Goal: Task Accomplishment & Management: Complete application form

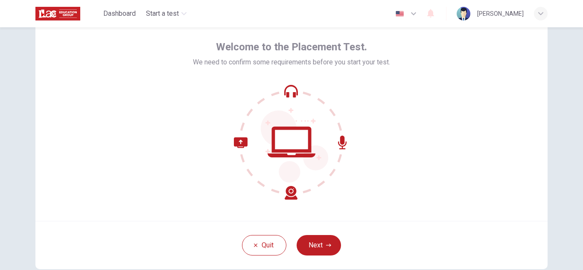
scroll to position [85, 0]
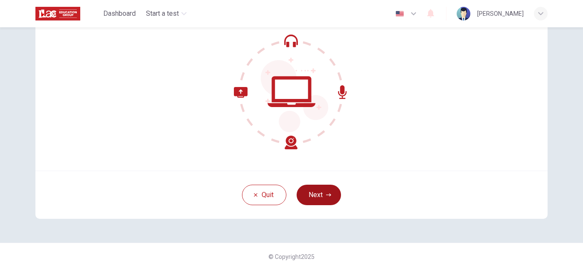
click at [317, 197] on button "Next" at bounding box center [319, 195] width 44 height 20
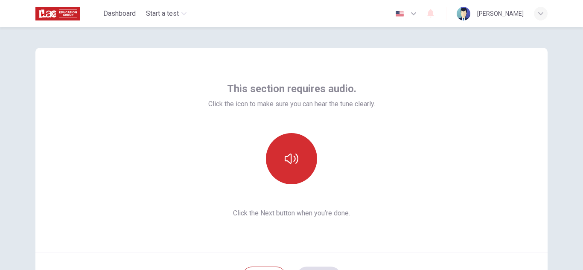
scroll to position [0, 0]
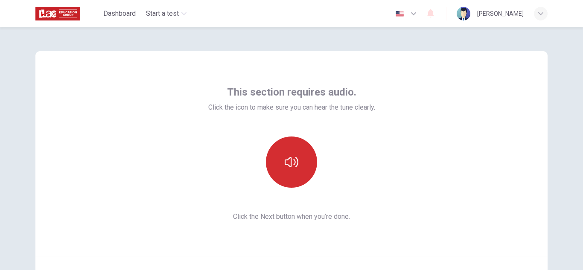
click at [296, 156] on icon "button" at bounding box center [292, 162] width 14 height 14
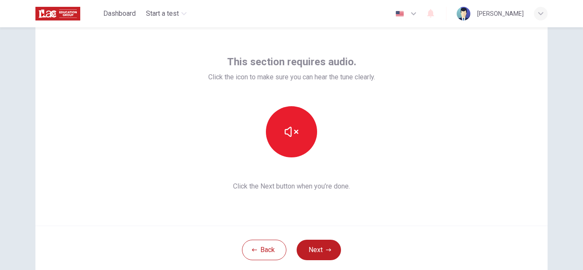
scroll to position [43, 0]
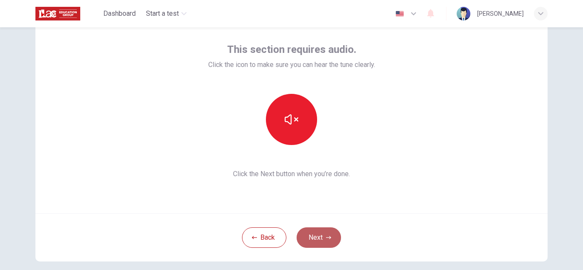
click at [313, 234] on button "Next" at bounding box center [319, 238] width 44 height 20
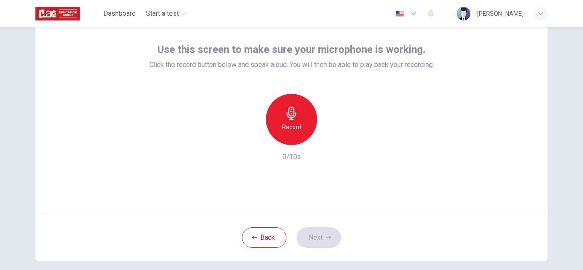
click at [288, 119] on icon "button" at bounding box center [292, 114] width 14 height 14
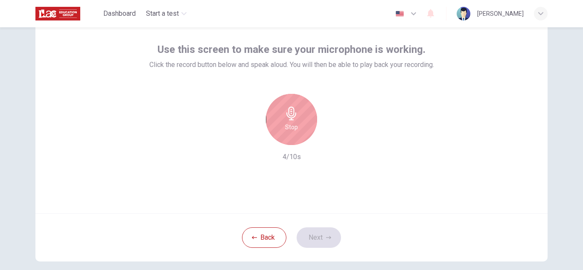
click at [295, 120] on icon "button" at bounding box center [292, 114] width 14 height 14
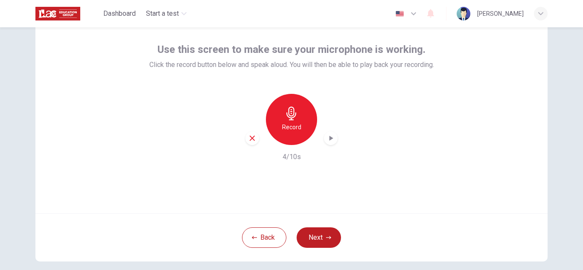
click at [324, 139] on div "button" at bounding box center [331, 138] width 14 height 14
click at [327, 239] on icon "button" at bounding box center [328, 237] width 5 height 5
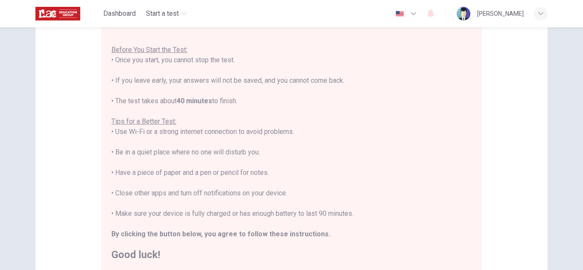
scroll to position [128, 0]
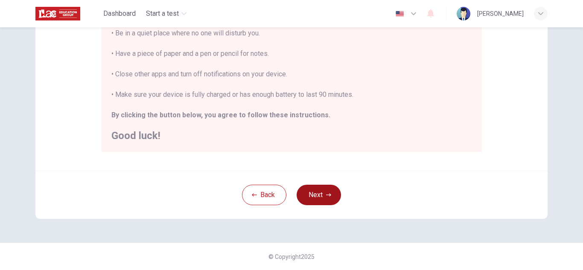
click at [317, 195] on button "Next" at bounding box center [319, 195] width 44 height 20
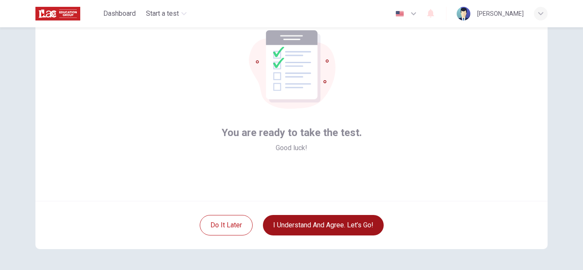
scroll to position [85, 0]
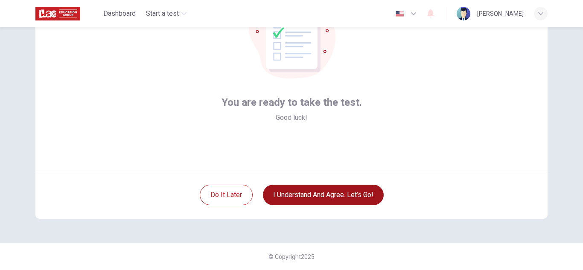
click at [327, 192] on button "I understand and agree. Let’s go!" at bounding box center [323, 195] width 121 height 20
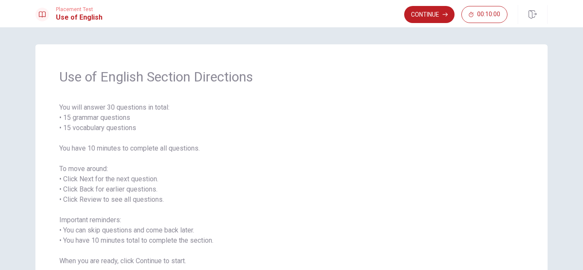
drag, startPoint x: 63, startPoint y: 116, endPoint x: 133, endPoint y: 119, distance: 70.1
click at [133, 119] on span "You will answer 30 questions in total: • 15 grammar questions • 15 vocabulary q…" at bounding box center [291, 184] width 464 height 164
drag, startPoint x: 140, startPoint y: 125, endPoint x: 84, endPoint y: 127, distance: 56.4
click at [72, 122] on span "You will answer 30 questions in total: • 15 grammar questions • 15 vocabulary q…" at bounding box center [291, 184] width 464 height 164
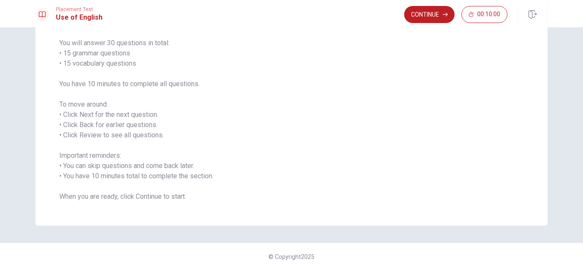
scroll to position [22, 0]
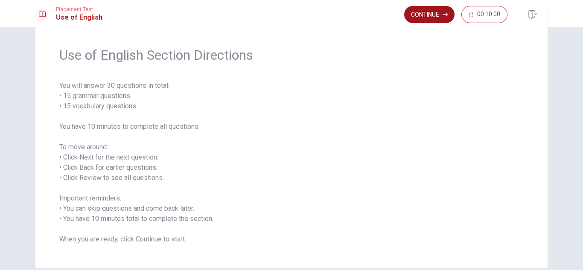
click at [421, 18] on button "Continue" at bounding box center [429, 14] width 50 height 17
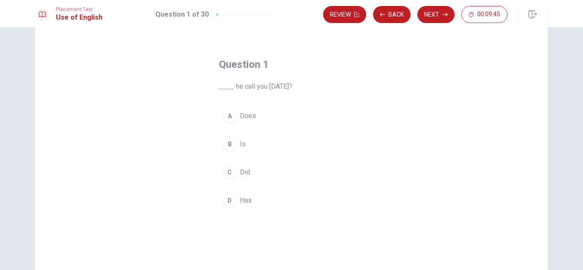
click at [228, 173] on div "C" at bounding box center [230, 173] width 14 height 14
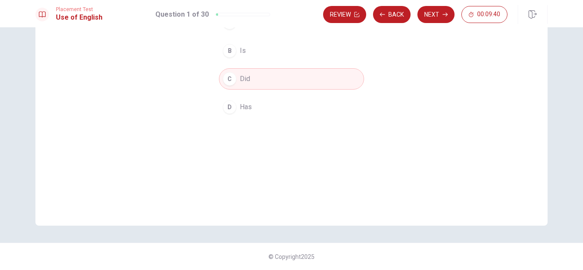
scroll to position [30, 0]
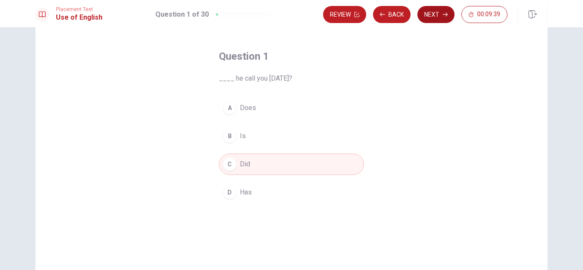
click at [435, 13] on button "Next" at bounding box center [435, 14] width 37 height 17
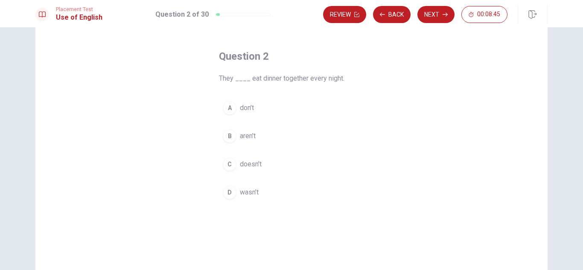
click at [242, 108] on span "don’t" at bounding box center [247, 108] width 14 height 10
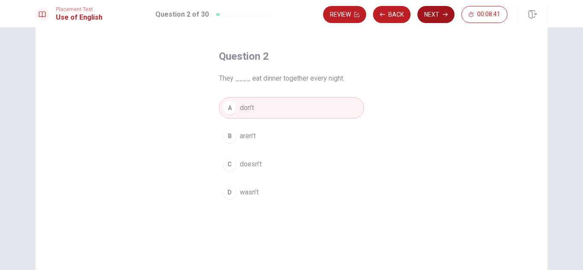
click at [435, 14] on button "Next" at bounding box center [435, 14] width 37 height 17
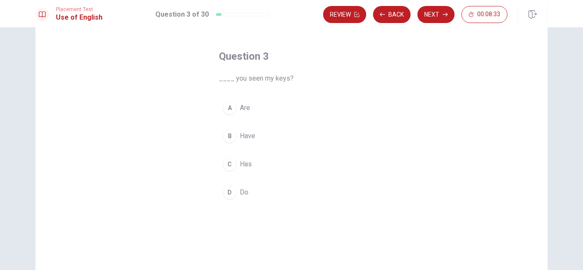
click at [229, 134] on div "B" at bounding box center [230, 136] width 14 height 14
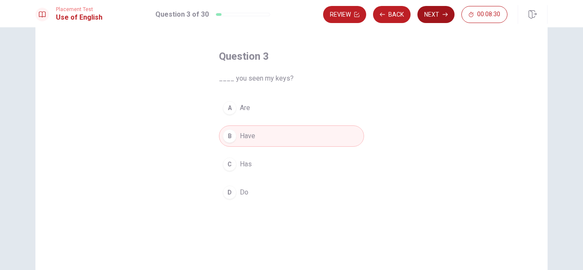
click at [435, 18] on button "Next" at bounding box center [435, 14] width 37 height 17
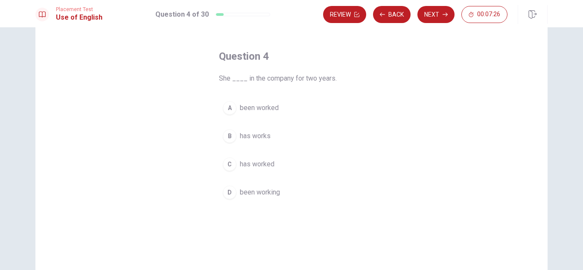
click at [232, 165] on div "C" at bounding box center [230, 165] width 14 height 14
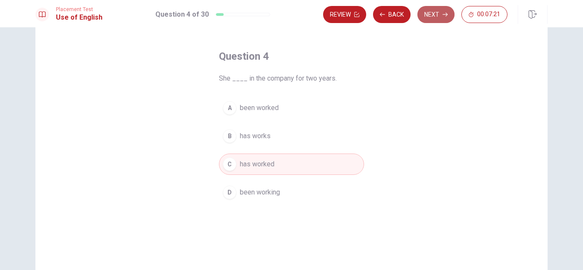
click at [430, 17] on button "Next" at bounding box center [435, 14] width 37 height 17
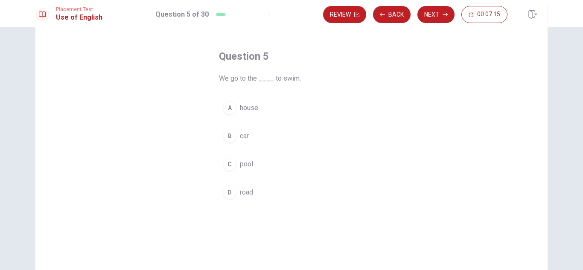
click at [229, 167] on div "C" at bounding box center [230, 165] width 14 height 14
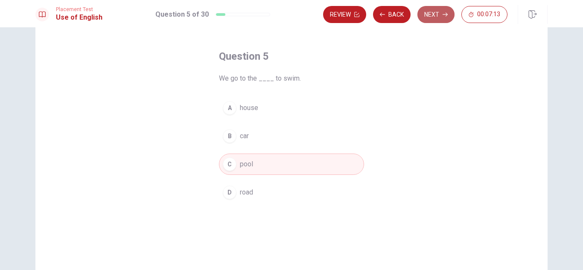
click at [436, 13] on button "Next" at bounding box center [435, 14] width 37 height 17
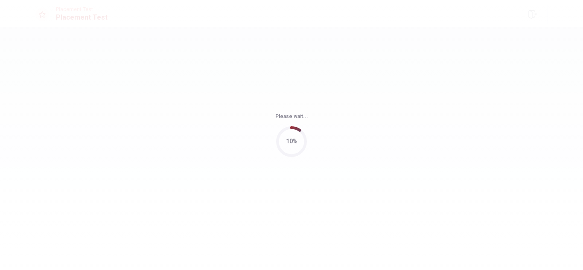
scroll to position [0, 0]
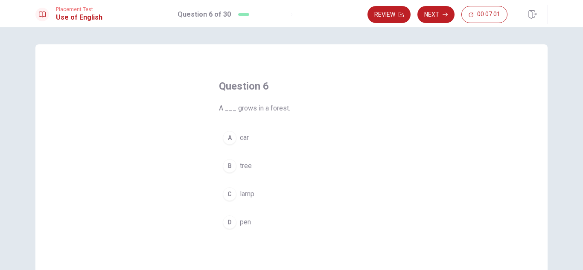
click at [226, 169] on div "B" at bounding box center [230, 166] width 14 height 14
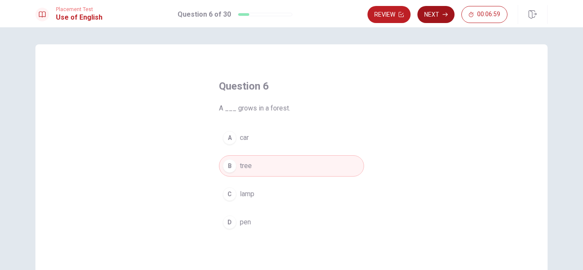
click at [435, 14] on button "Next" at bounding box center [435, 14] width 37 height 17
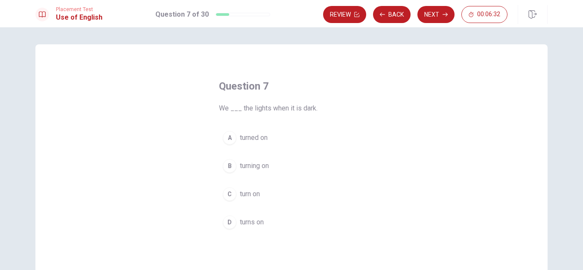
click at [229, 196] on div "C" at bounding box center [230, 194] width 14 height 14
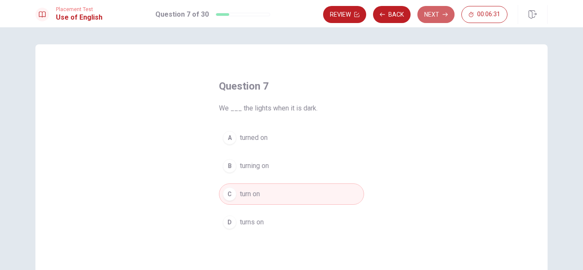
click at [432, 15] on button "Next" at bounding box center [435, 14] width 37 height 17
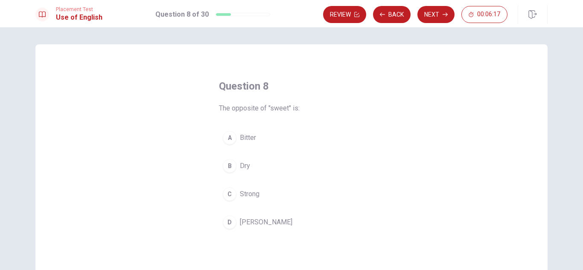
click at [227, 137] on div "A" at bounding box center [230, 138] width 14 height 14
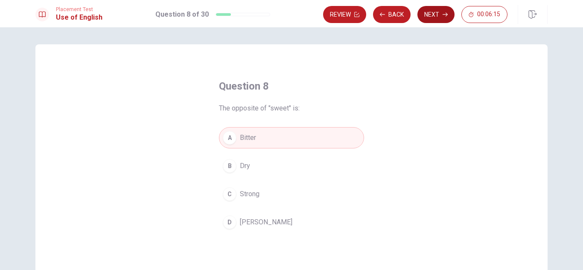
click at [431, 18] on button "Next" at bounding box center [435, 14] width 37 height 17
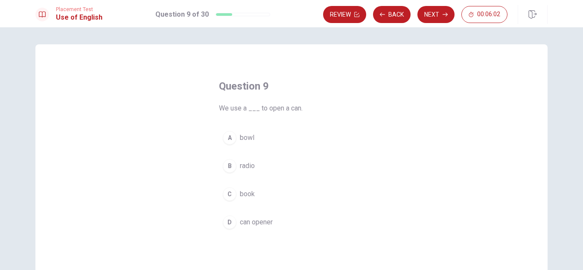
drag, startPoint x: 288, startPoint y: 109, endPoint x: 295, endPoint y: 109, distance: 7.3
click at [295, 109] on span "We use a ___ to open a can." at bounding box center [291, 108] width 145 height 10
drag, startPoint x: 287, startPoint y: 108, endPoint x: 297, endPoint y: 108, distance: 10.3
click at [297, 108] on span "We use a ___ to open a can." at bounding box center [291, 108] width 145 height 10
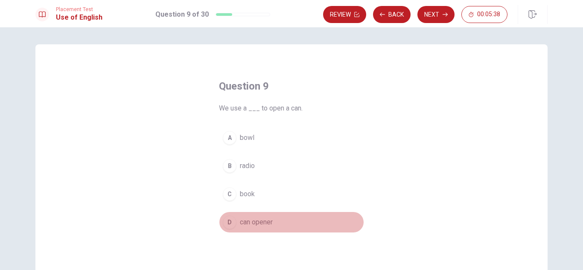
click at [263, 223] on span "can opener" at bounding box center [256, 222] width 33 height 10
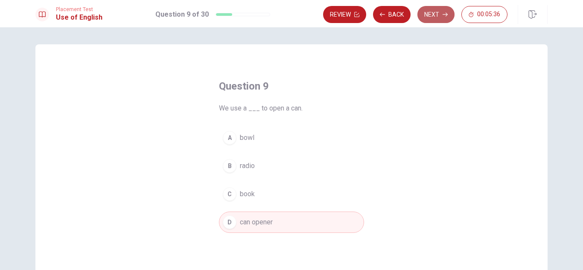
click at [435, 17] on button "Next" at bounding box center [435, 14] width 37 height 17
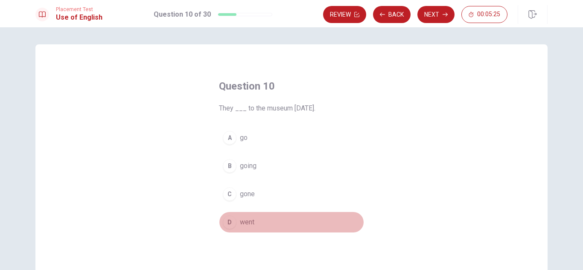
click at [230, 225] on div "D" at bounding box center [230, 223] width 14 height 14
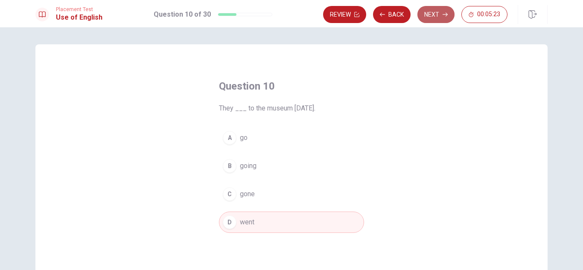
click at [433, 11] on button "Next" at bounding box center [435, 14] width 37 height 17
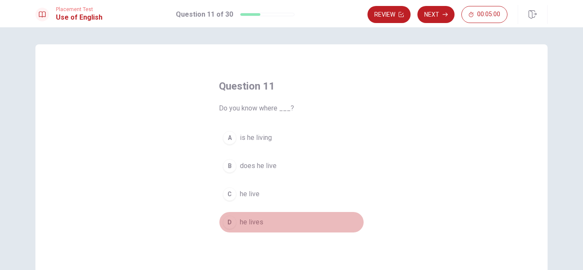
click at [250, 218] on span "he lives" at bounding box center [251, 222] width 23 height 10
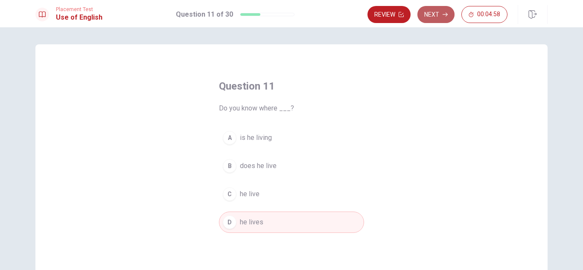
click at [434, 13] on button "Next" at bounding box center [435, 14] width 37 height 17
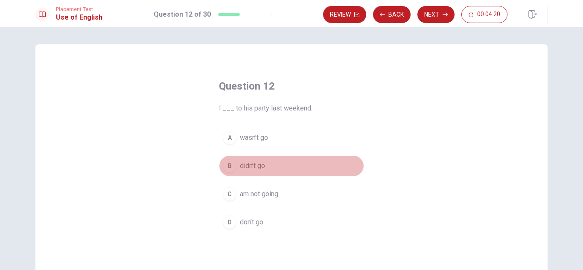
click at [245, 168] on span "didn’t go" at bounding box center [252, 166] width 25 height 10
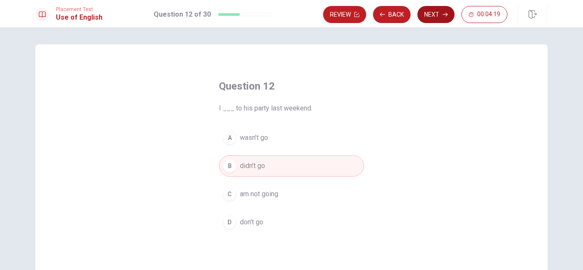
click at [438, 11] on button "Next" at bounding box center [435, 14] width 37 height 17
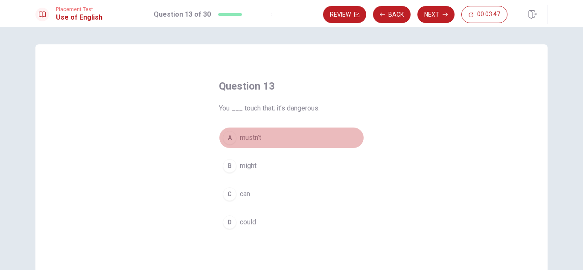
click at [248, 137] on span "mustn’t" at bounding box center [250, 138] width 21 height 10
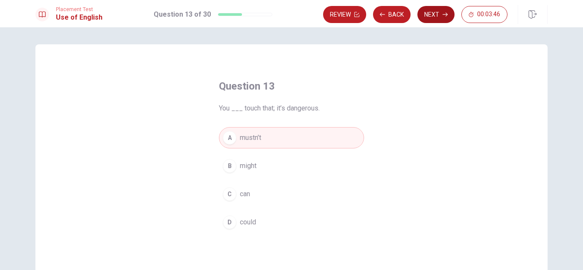
click at [434, 14] on button "Next" at bounding box center [435, 14] width 37 height 17
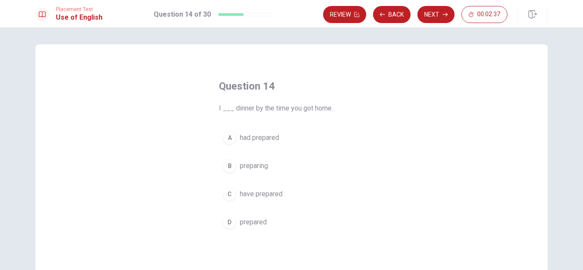
click at [231, 136] on div "A" at bounding box center [230, 138] width 14 height 14
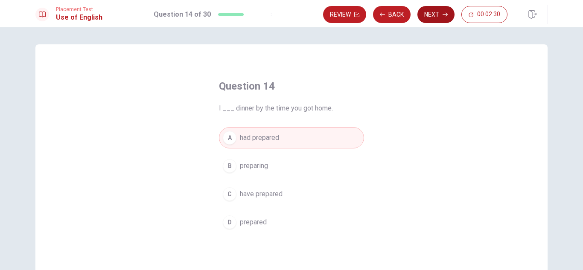
click at [436, 15] on button "Next" at bounding box center [435, 14] width 37 height 17
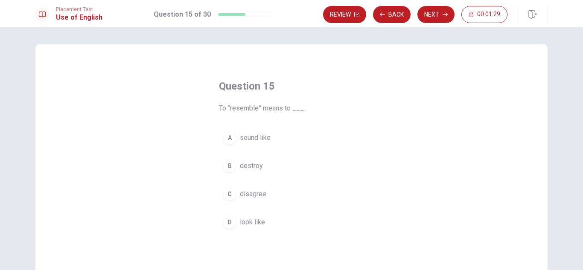
click at [253, 223] on span "look like" at bounding box center [252, 222] width 25 height 10
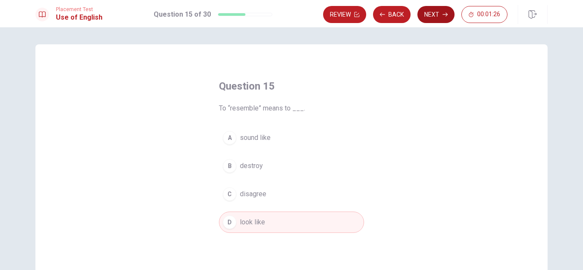
click at [451, 18] on button "Next" at bounding box center [435, 14] width 37 height 17
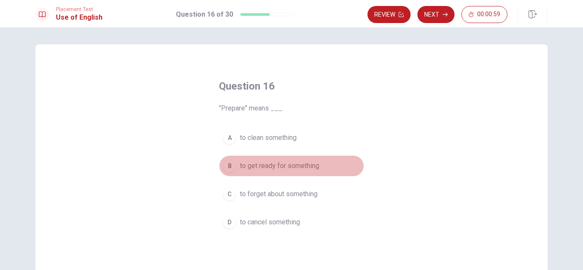
click at [240, 164] on span "to get ready for something" at bounding box center [279, 166] width 79 height 10
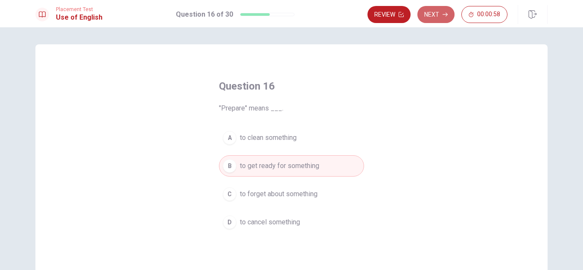
drag, startPoint x: 432, startPoint y: 11, endPoint x: 426, endPoint y: 23, distance: 13.6
click at [431, 10] on button "Next" at bounding box center [435, 14] width 37 height 17
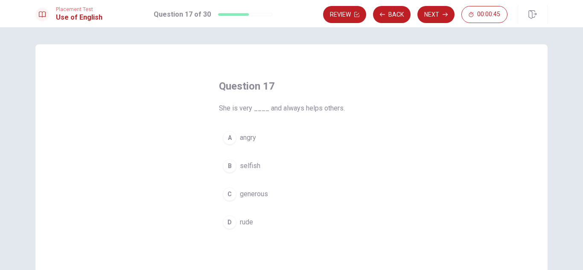
click at [248, 195] on span "generous" at bounding box center [254, 194] width 28 height 10
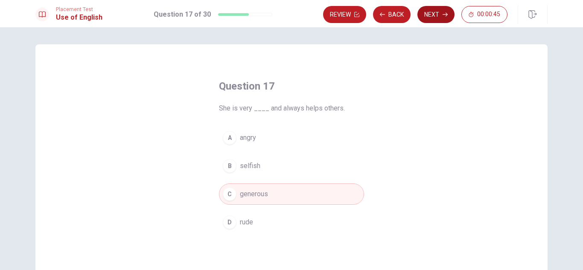
click at [435, 14] on button "Next" at bounding box center [435, 14] width 37 height 17
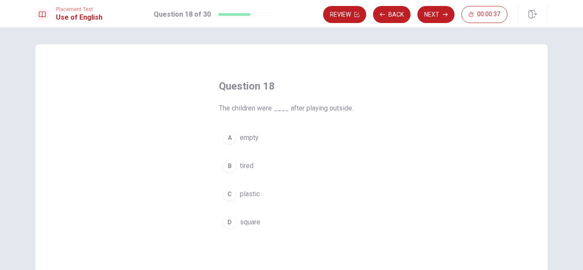
click at [242, 166] on span "tired" at bounding box center [247, 166] width 14 height 10
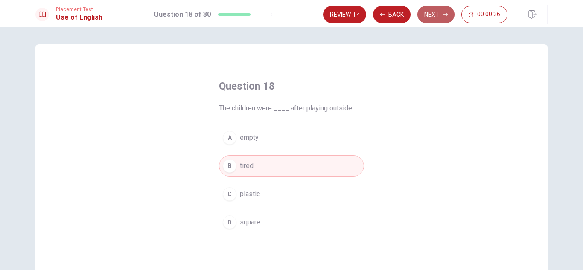
click at [433, 13] on button "Next" at bounding box center [435, 14] width 37 height 17
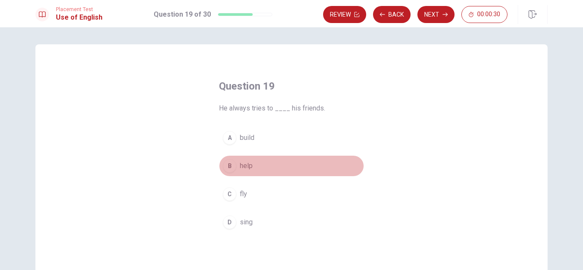
click at [244, 163] on span "help" at bounding box center [246, 166] width 13 height 10
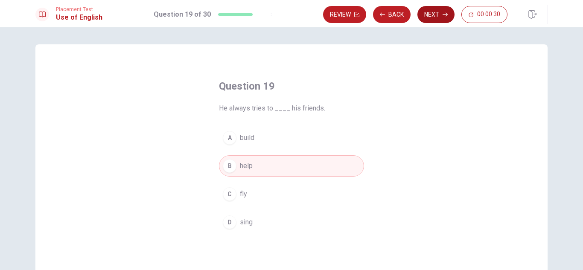
click at [437, 15] on button "Next" at bounding box center [435, 14] width 37 height 17
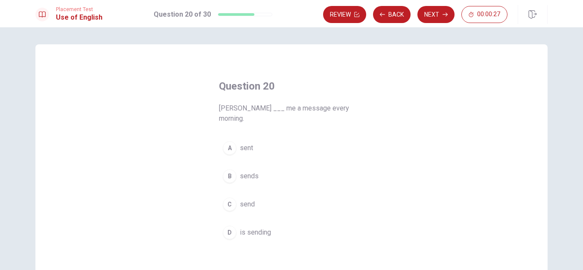
click at [236, 140] on button "A sent" at bounding box center [291, 147] width 145 height 21
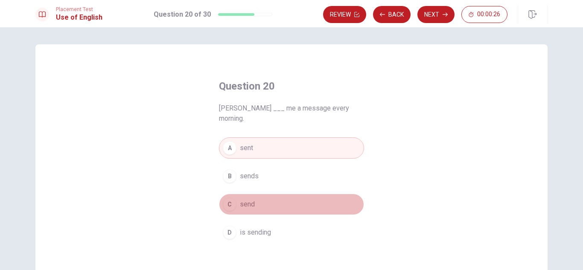
click at [245, 199] on span "send" at bounding box center [247, 204] width 15 height 10
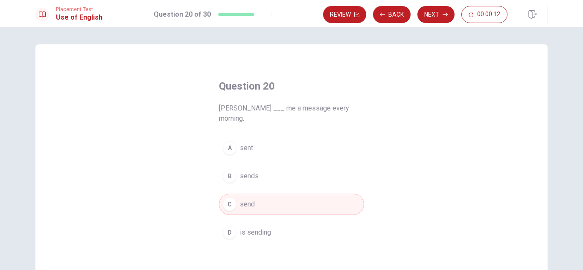
click at [253, 171] on span "sends" at bounding box center [249, 176] width 19 height 10
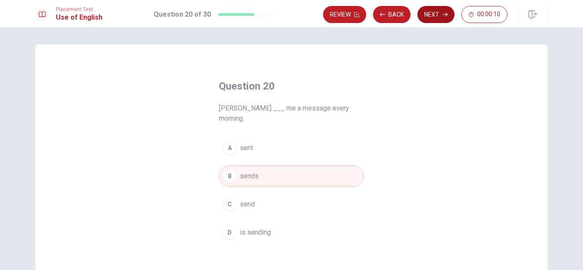
click at [428, 21] on button "Next" at bounding box center [435, 14] width 37 height 17
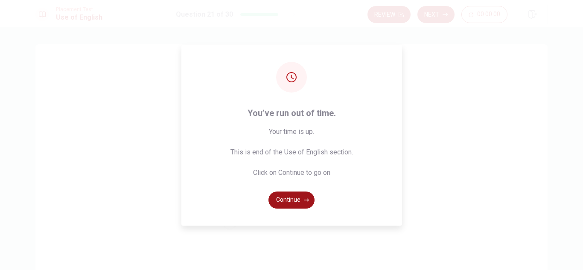
click at [283, 202] on button "Continue" at bounding box center [291, 200] width 46 height 17
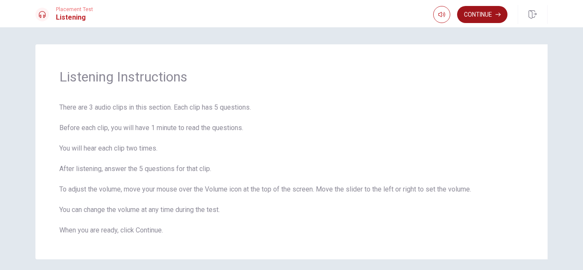
click at [469, 17] on button "Continue" at bounding box center [482, 14] width 50 height 17
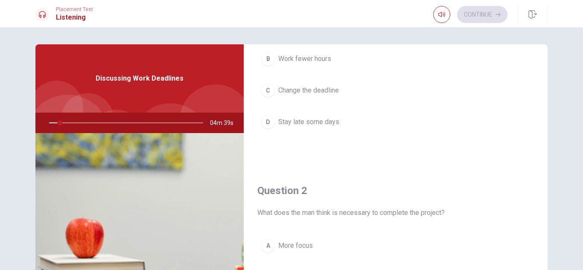
scroll to position [43, 0]
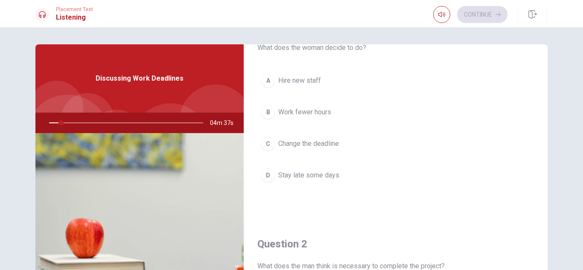
drag, startPoint x: 58, startPoint y: 123, endPoint x: 47, endPoint y: 126, distance: 12.3
click at [41, 124] on div at bounding box center [124, 123] width 171 height 20
drag, startPoint x: 309, startPoint y: 145, endPoint x: 300, endPoint y: 146, distance: 9.5
click at [309, 145] on span "Change the deadline" at bounding box center [308, 144] width 61 height 10
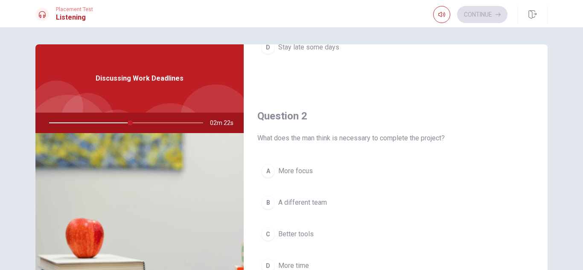
scroll to position [213, 0]
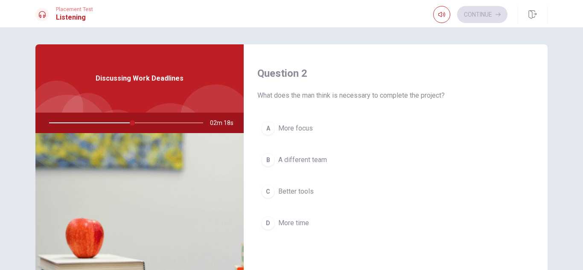
click at [298, 128] on span "More focus" at bounding box center [295, 128] width 35 height 10
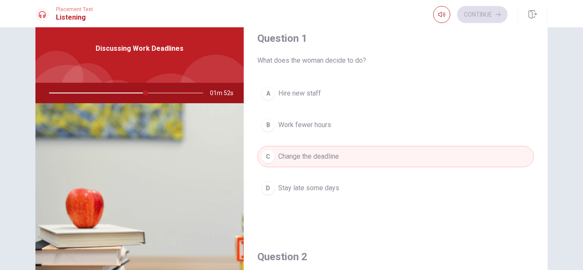
scroll to position [0, 0]
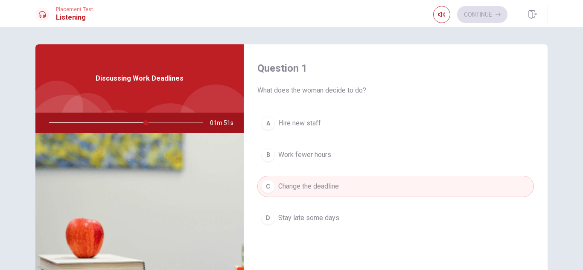
drag, startPoint x: 145, startPoint y: 123, endPoint x: 80, endPoint y: 124, distance: 64.9
click at [80, 124] on div at bounding box center [124, 123] width 171 height 20
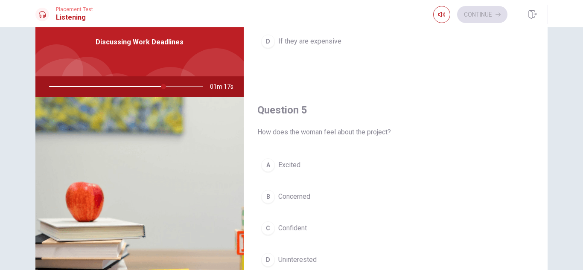
scroll to position [85, 0]
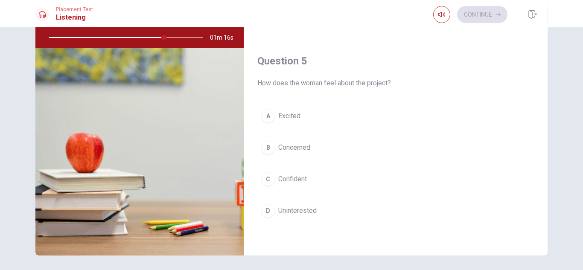
click at [282, 116] on span "Excited" at bounding box center [289, 116] width 22 height 10
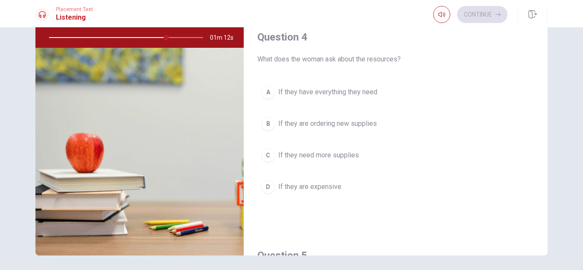
scroll to position [583, 0]
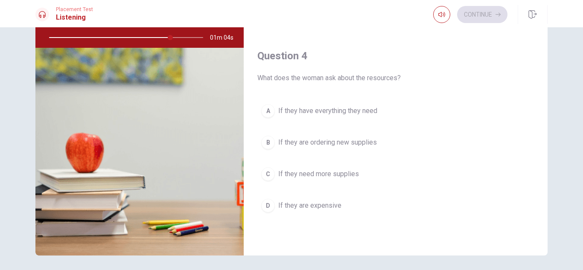
click at [341, 137] on button "B If they are ordering new supplies" at bounding box center [395, 142] width 277 height 21
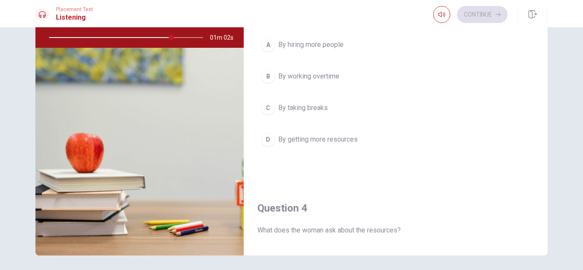
scroll to position [412, 0]
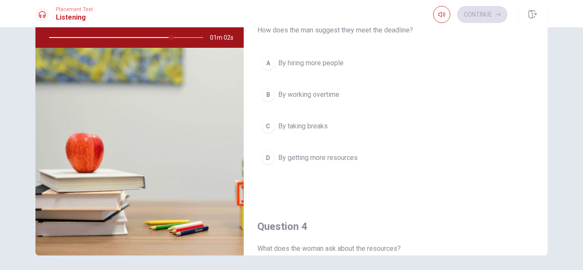
click at [364, 153] on button "D By getting more resources" at bounding box center [395, 157] width 277 height 21
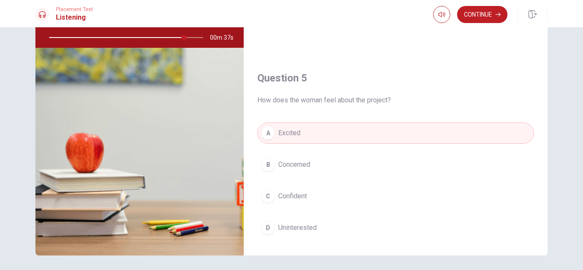
scroll to position [796, 0]
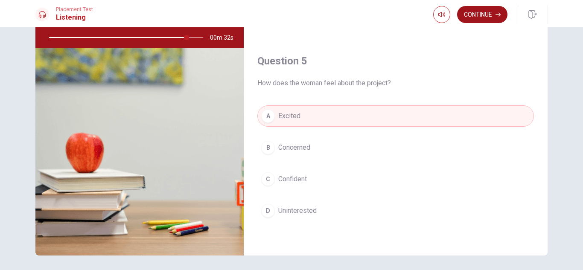
click at [470, 18] on button "Continue" at bounding box center [482, 14] width 50 height 17
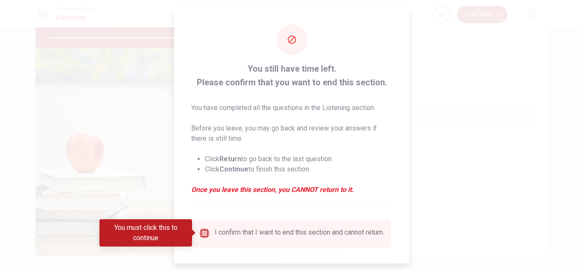
click at [201, 232] on input "You must click this to continue" at bounding box center [204, 233] width 10 height 10
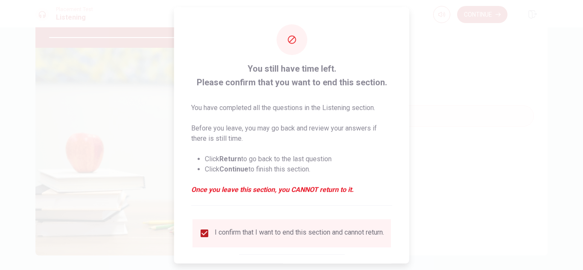
scroll to position [48, 0]
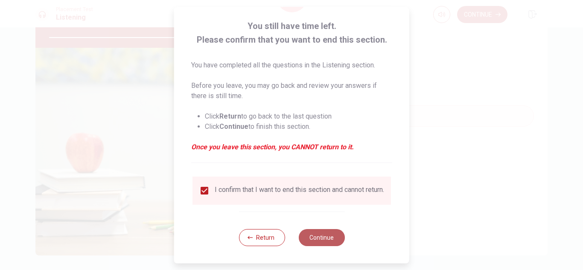
click at [321, 239] on button "Continue" at bounding box center [321, 237] width 46 height 17
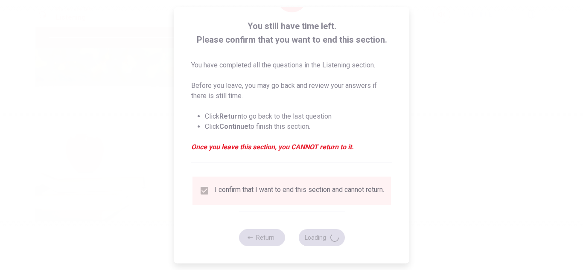
type input "93"
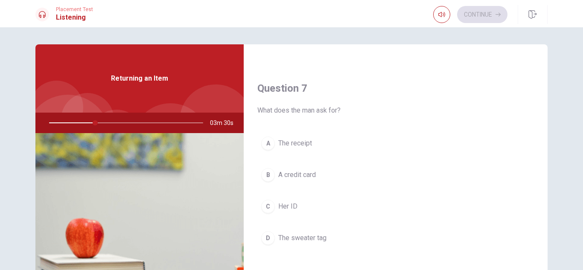
scroll to position [241, 0]
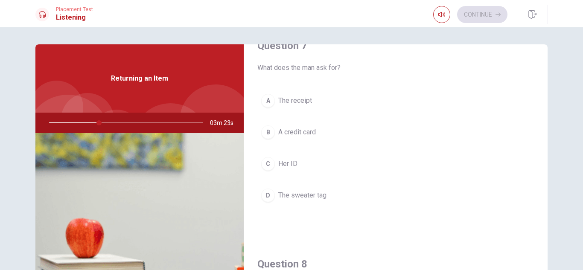
click at [311, 96] on button "A The receipt" at bounding box center [395, 100] width 277 height 21
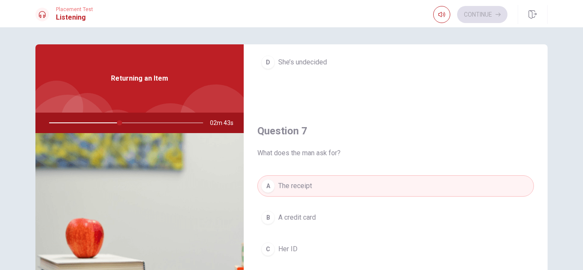
scroll to position [70, 0]
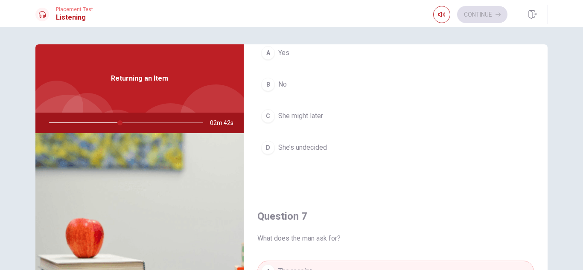
click at [323, 149] on span "She’s undecided" at bounding box center [302, 148] width 49 height 10
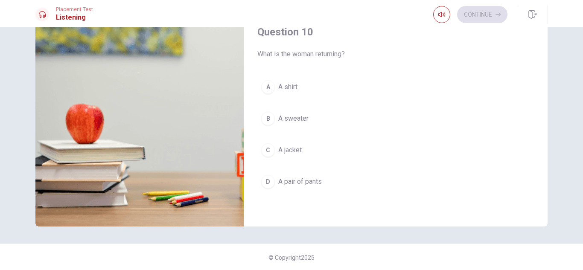
scroll to position [115, 0]
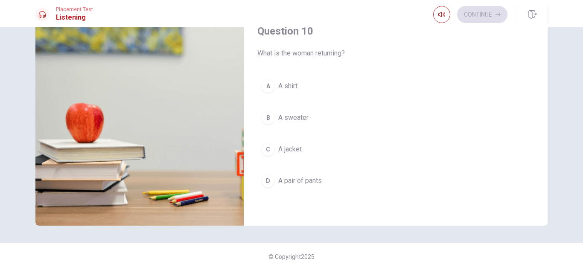
click at [330, 179] on button "D A pair of pants" at bounding box center [395, 180] width 277 height 21
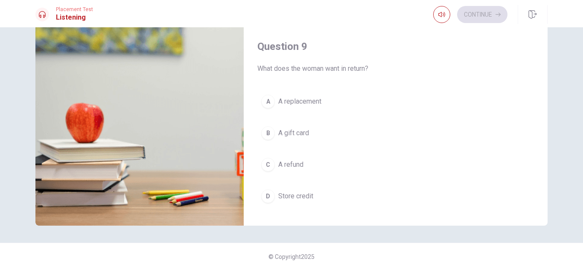
scroll to position [583, 0]
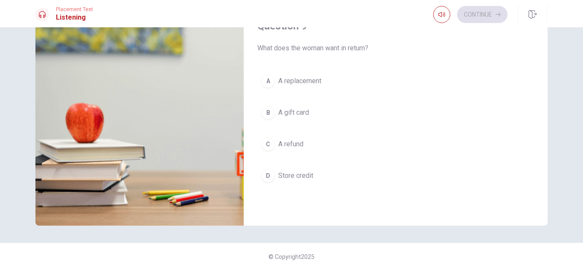
click at [300, 175] on span "Store credit" at bounding box center [295, 176] width 35 height 10
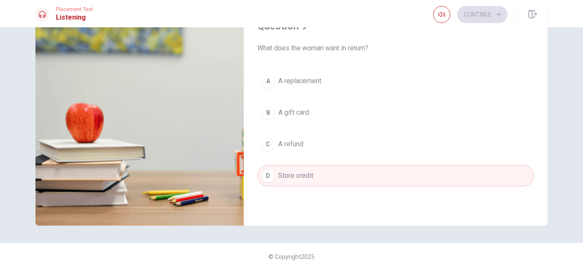
click at [313, 83] on span "A replacement" at bounding box center [299, 81] width 43 height 10
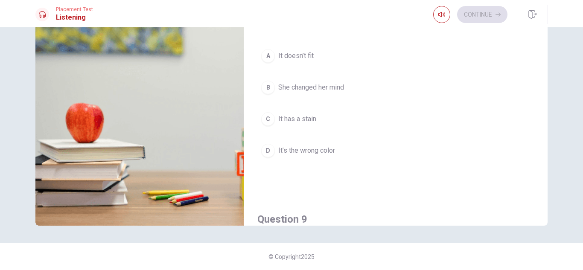
scroll to position [369, 0]
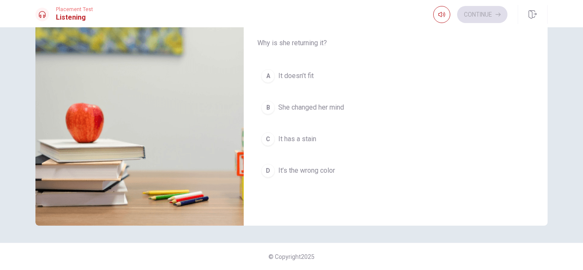
click at [327, 107] on span "She changed her mind" at bounding box center [311, 107] width 66 height 10
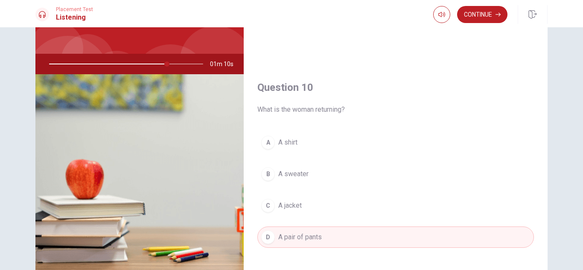
scroll to position [115, 0]
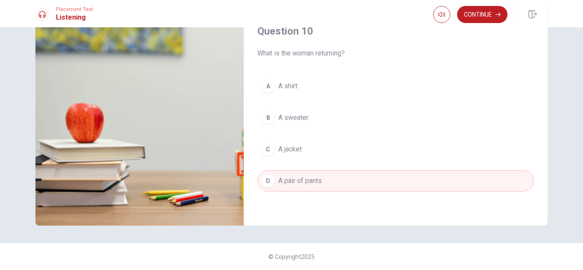
click at [327, 113] on button "B A sweater" at bounding box center [395, 117] width 277 height 21
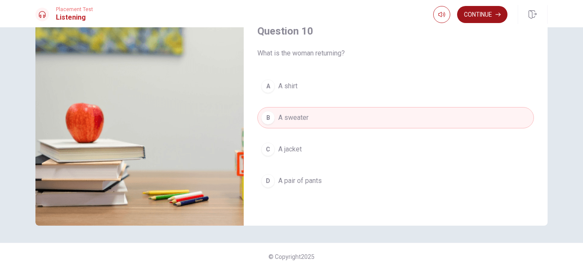
click at [481, 17] on button "Continue" at bounding box center [482, 14] width 50 height 17
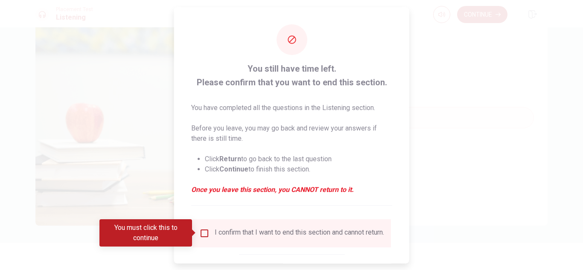
click at [204, 230] on input "You must click this to continue" at bounding box center [204, 233] width 10 height 10
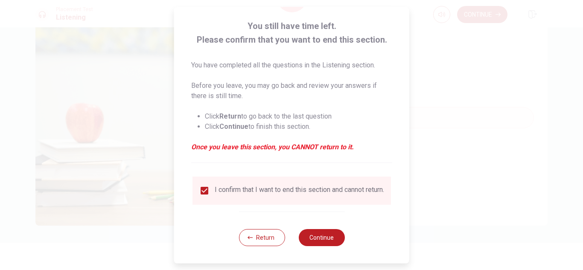
scroll to position [48, 0]
drag, startPoint x: 323, startPoint y: 239, endPoint x: 383, endPoint y: 195, distance: 74.5
click at [323, 239] on button "Continue" at bounding box center [321, 237] width 46 height 17
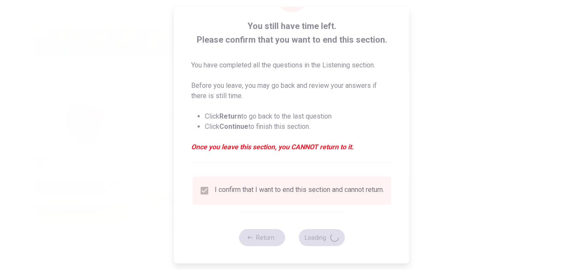
type input "80"
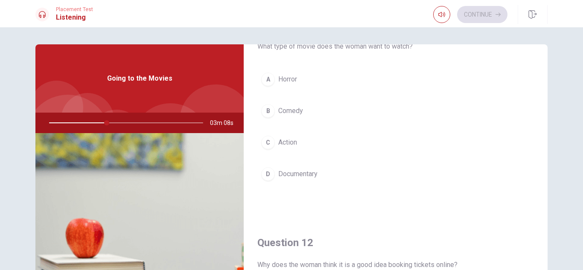
scroll to position [0, 0]
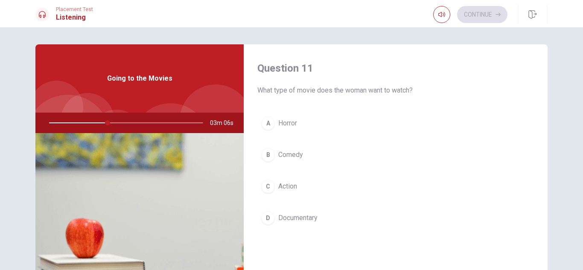
click at [272, 153] on div "B" at bounding box center [268, 155] width 14 height 14
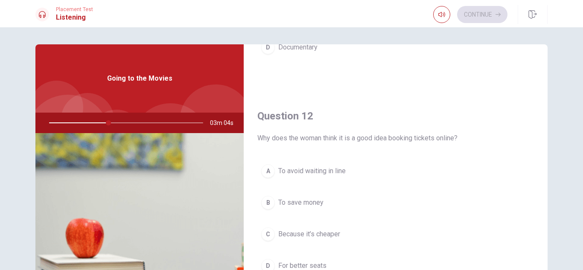
scroll to position [213, 0]
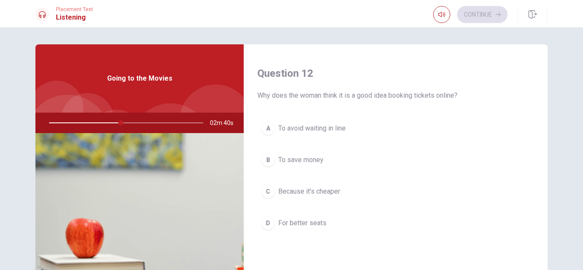
click at [298, 131] on span "To avoid waiting in line" at bounding box center [311, 128] width 67 height 10
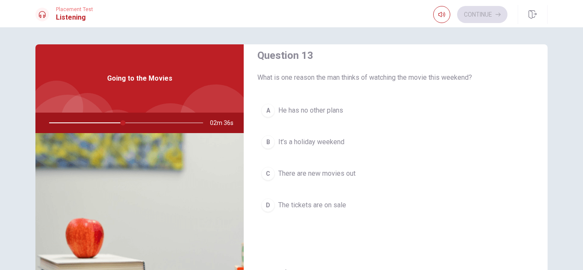
scroll to position [470, 0]
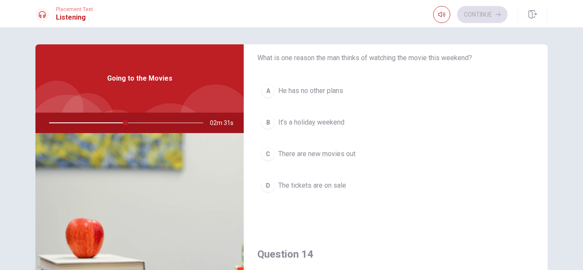
click at [308, 154] on span "There are new movies out" at bounding box center [316, 154] width 77 height 10
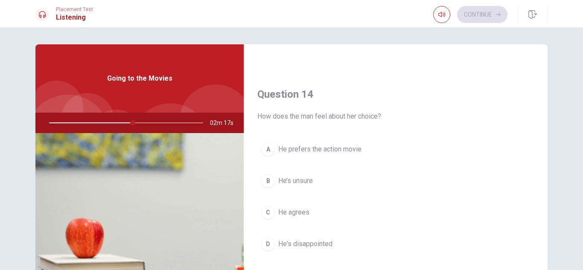
scroll to position [640, 0]
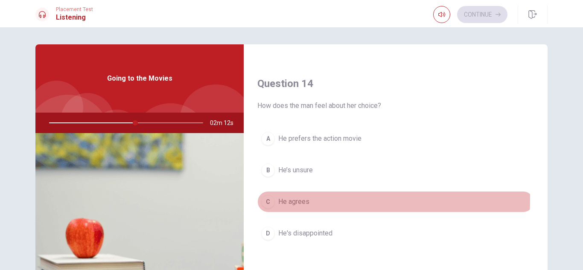
click at [291, 200] on span "He agrees" at bounding box center [293, 202] width 31 height 10
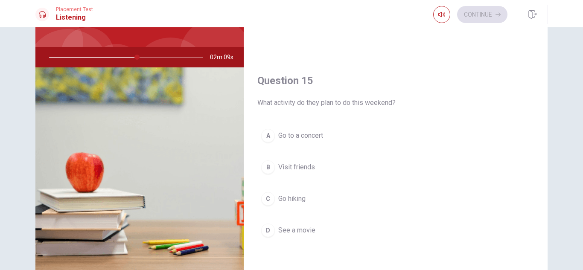
scroll to position [85, 0]
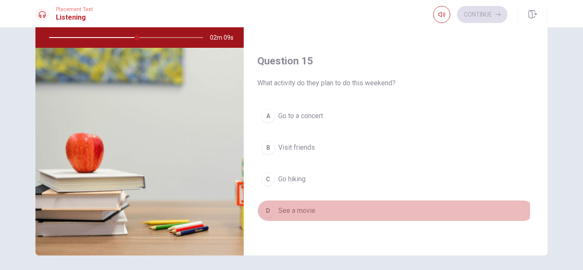
click at [294, 211] on span "See a movie" at bounding box center [296, 211] width 37 height 10
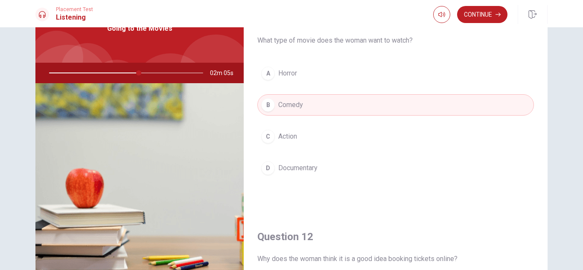
scroll to position [0, 0]
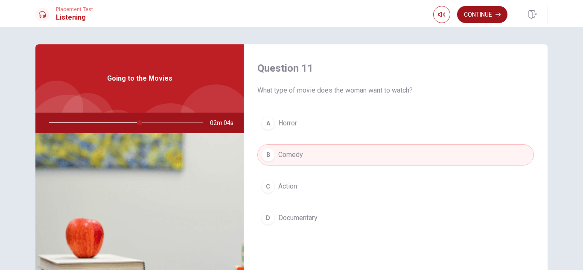
click at [474, 13] on button "Continue" at bounding box center [482, 14] width 50 height 17
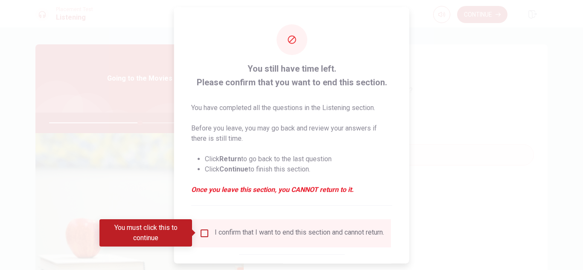
click at [204, 231] on input "You must click this to continue" at bounding box center [204, 233] width 10 height 10
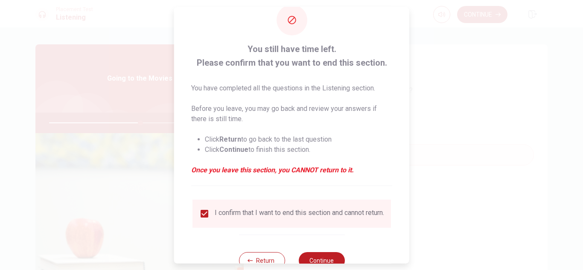
scroll to position [48, 0]
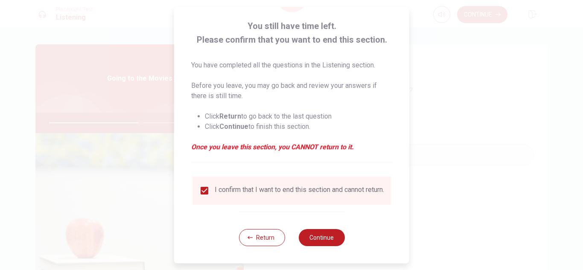
click at [322, 246] on div "Return Continue" at bounding box center [292, 238] width 106 height 52
click at [317, 232] on button "Continue" at bounding box center [321, 237] width 46 height 17
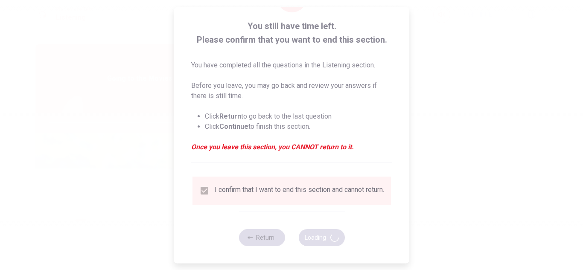
type input "61"
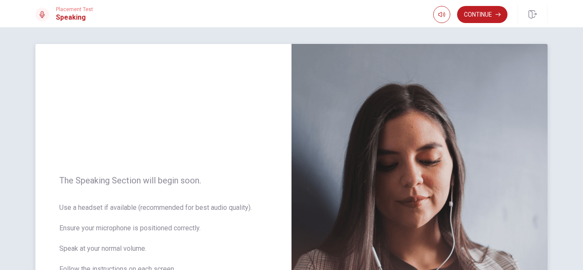
scroll to position [0, 0]
click at [484, 18] on button "Continue" at bounding box center [482, 14] width 50 height 17
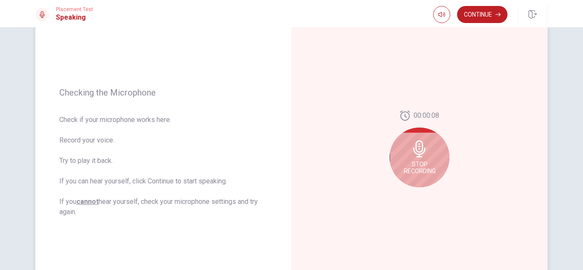
scroll to position [63, 0]
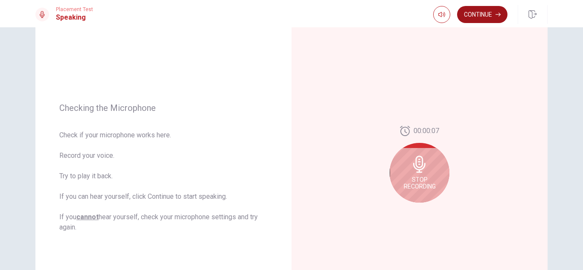
click at [475, 17] on button "Continue" at bounding box center [482, 14] width 50 height 17
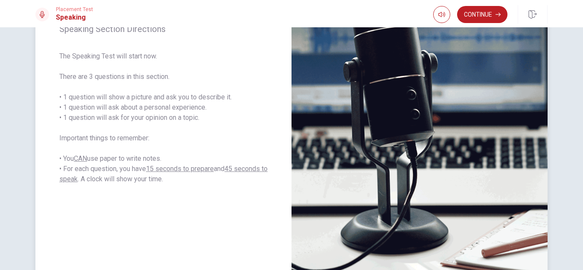
scroll to position [105, 0]
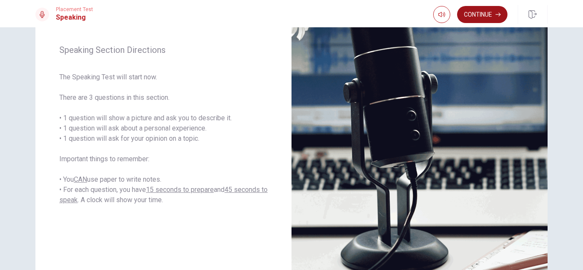
click at [464, 15] on button "Continue" at bounding box center [482, 14] width 50 height 17
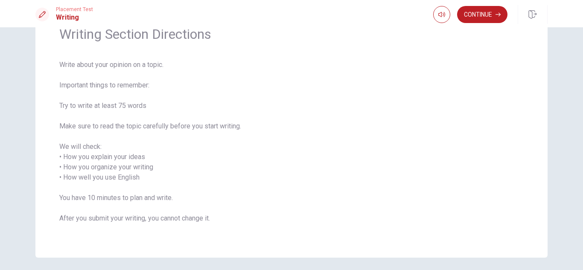
scroll to position [0, 0]
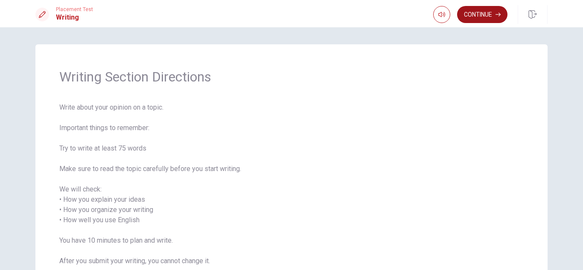
click at [493, 13] on button "Continue" at bounding box center [482, 14] width 50 height 17
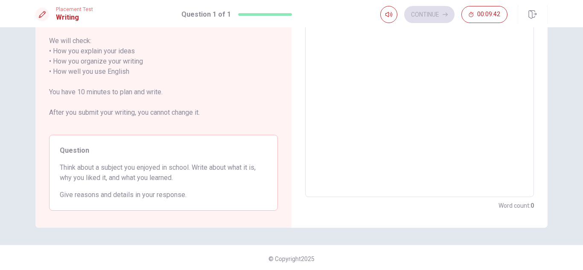
scroll to position [130, 0]
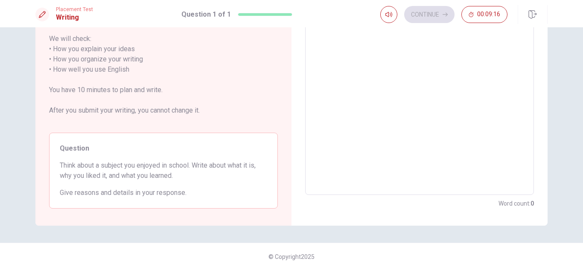
click at [107, 165] on span "Think about a subject you enjoyed in school. Write about what it is, why you li…" at bounding box center [163, 170] width 207 height 20
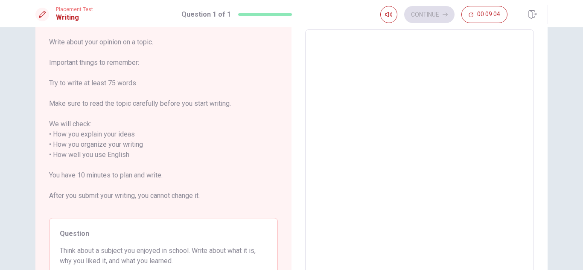
scroll to position [0, 0]
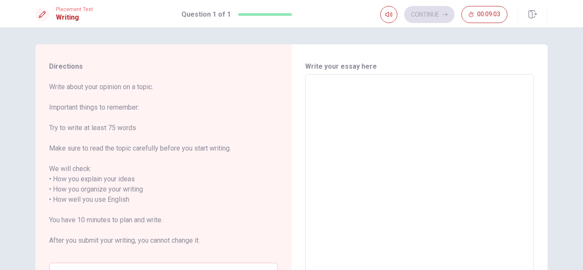
click at [361, 158] on textarea at bounding box center [419, 200] width 217 height 237
type textarea "i"
type textarea "x"
type textarea "i"
type textarea "x"
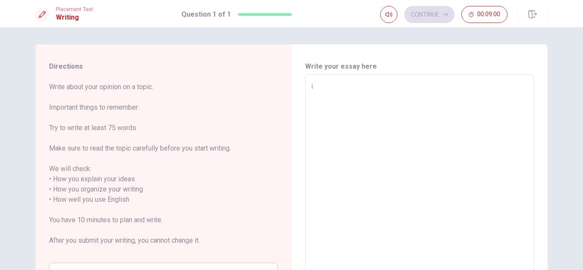
type textarea "i l"
type textarea "x"
type textarea "i li"
type textarea "x"
type textarea "i lik"
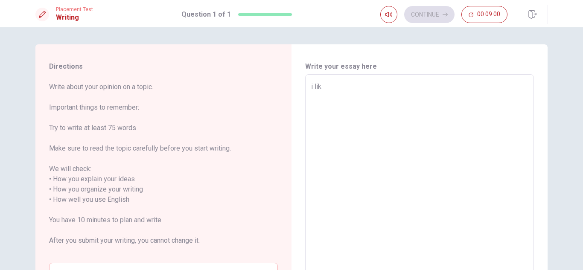
type textarea "x"
type textarea "i like"
type textarea "x"
type textarea "i like"
type textarea "x"
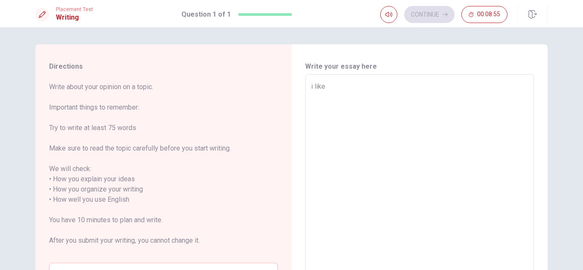
type textarea "i like s"
type textarea "x"
type textarea "i like sc"
type textarea "x"
type textarea "i like sci"
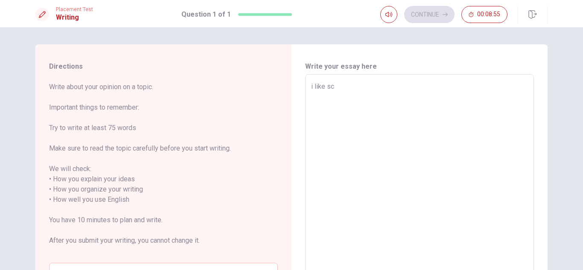
type textarea "x"
type textarea "i like scie"
type textarea "x"
type textarea "i like scien"
type textarea "x"
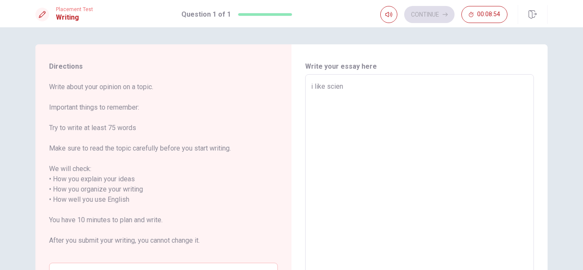
type textarea "i like scienc"
type textarea "x"
type textarea "i like science"
type textarea "x"
type textarea "i like science"
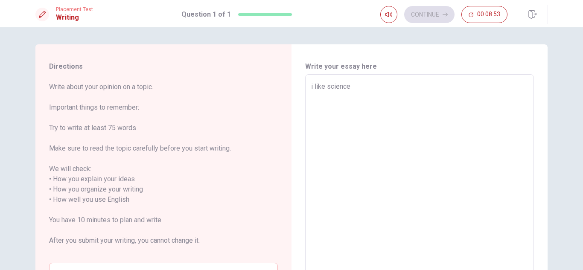
type textarea "x"
type textarea "i like science c"
type textarea "x"
type textarea "i like science cl"
type textarea "x"
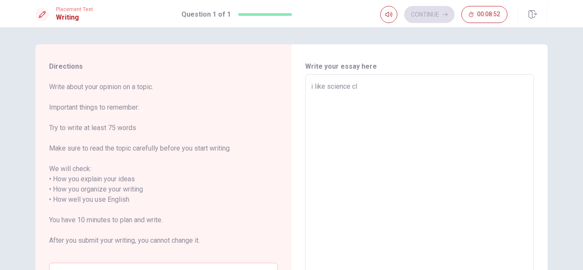
type textarea "i like science cla"
type textarea "x"
type textarea "i like science clas"
type textarea "x"
type textarea "i like science class"
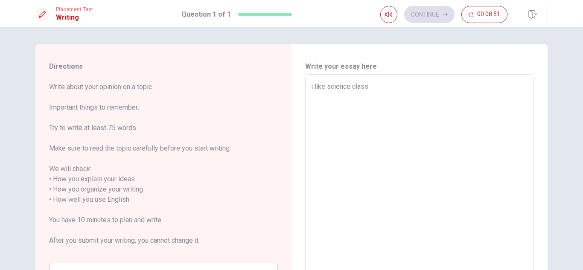
type textarea "x"
type textarea "i like science class,"
type textarea "x"
type textarea "i like science class,"
click at [311, 85] on textarea "i like science class," at bounding box center [419, 200] width 217 height 237
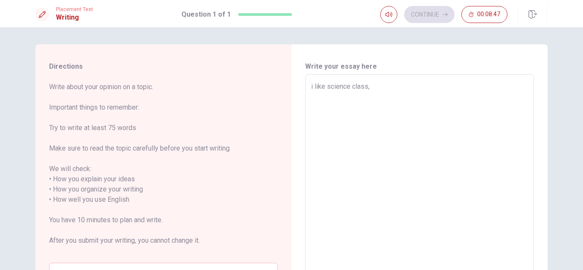
click at [321, 87] on textarea "i like science class," at bounding box center [419, 200] width 217 height 237
type textarea "x"
type textarea "i liked science class,"
click at [312, 89] on textarea "i liked science class," at bounding box center [419, 200] width 217 height 237
click at [384, 83] on textarea "i liked science class," at bounding box center [419, 200] width 217 height 237
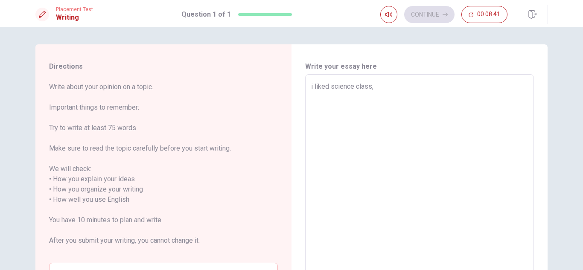
click at [330, 85] on textarea "i liked science class," at bounding box center [419, 200] width 217 height 237
type textarea "x"
type textarea "i liked tscience class,"
type textarea "x"
type textarea "i liked t science class,"
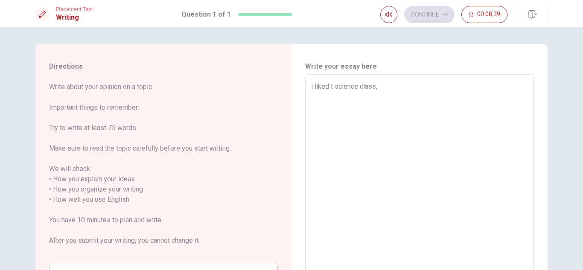
type textarea "x"
type textarea "i liked tscience class,"
type textarea "x"
type textarea "i liked toscience class,"
type textarea "x"
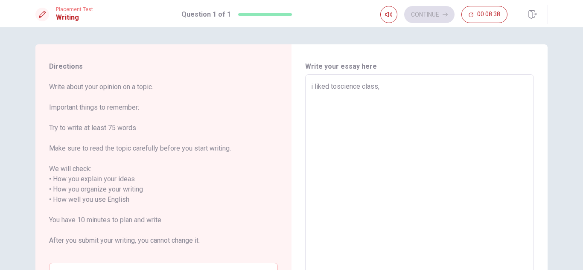
type textarea "i liked to science class,"
type textarea "x"
type textarea "i liked to science class,"
click at [419, 76] on div "i liked to science class, x ​" at bounding box center [419, 199] width 229 height 251
click at [410, 86] on textarea "i liked to science class," at bounding box center [419, 200] width 217 height 237
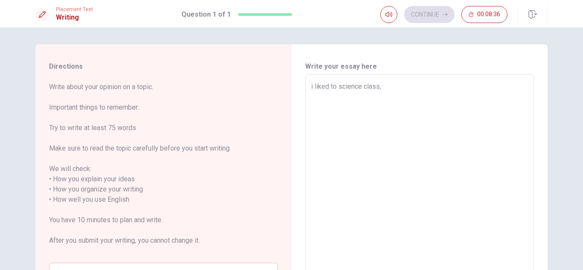
type textarea "x"
type textarea "i liked to science class, m"
type textarea "x"
type textarea "i liked to science class, my"
type textarea "x"
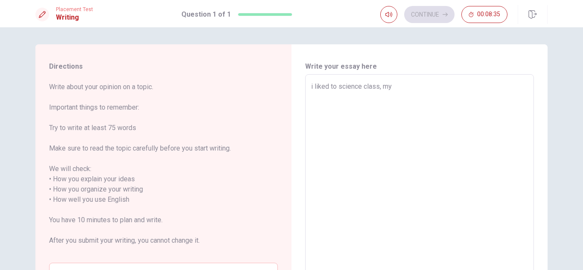
type textarea "i liked to science class, my"
type textarea "x"
type textarea "i liked to science class, my t"
type textarea "x"
type textarea "i liked to science class, my te"
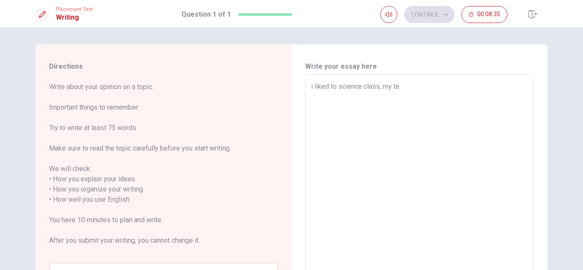
type textarea "x"
type textarea "i liked to science class, my tea"
type textarea "x"
type textarea "i liked to science class, my teac"
type textarea "x"
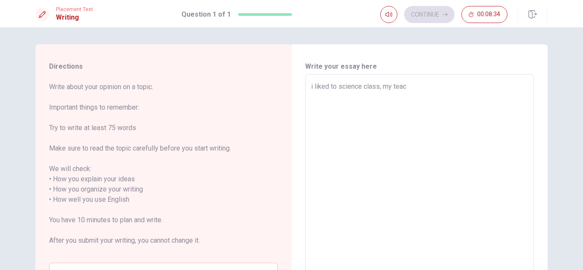
type textarea "i liked to science class, my teach"
type textarea "x"
type textarea "i liked to science class, my teache"
type textarea "x"
type textarea "i liked to science class, my teacher"
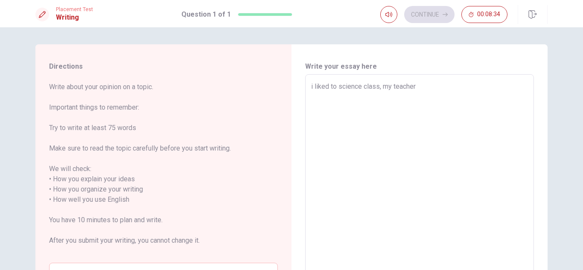
type textarea "x"
type textarea "i liked to science class, my teacher"
type textarea "x"
type textarea "i liked to science class, my teacher w"
type textarea "x"
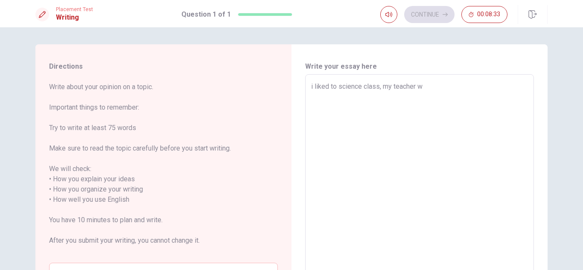
type textarea "i liked to science class, my teacher wa"
type textarea "x"
type textarea "i liked to science class, my teacher was"
type textarea "x"
type textarea "i liked to science class, my teacher was"
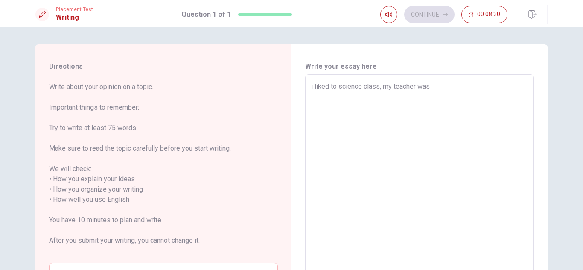
type textarea "x"
type textarea "i liked to science class, my teacher was v"
type textarea "x"
type textarea "i liked to science class, my teacher was [PERSON_NAME]"
type textarea "x"
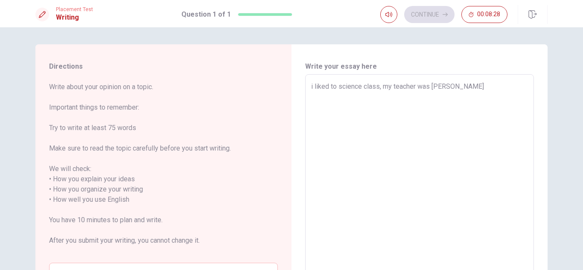
type textarea "i liked to science class, my teacher was ver"
type textarea "x"
type textarea "i liked to science class, my teacher was very"
type textarea "x"
type textarea "i liked to science class, my teacher was very"
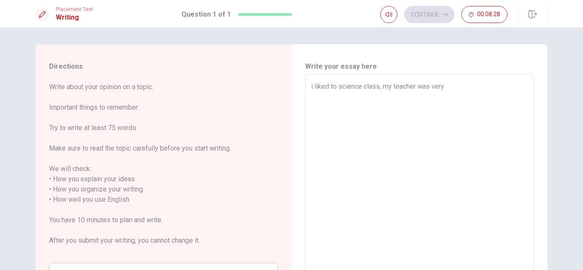
type textarea "x"
type textarea "i liked to science class, my teacher was very p"
type textarea "x"
type textarea "i liked to science class, my teacher was very pa"
type textarea "x"
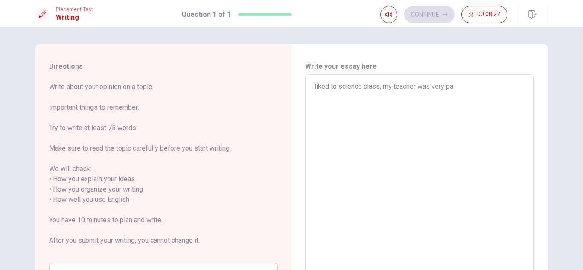
type textarea "i liked to science class, my teacher was very pac"
type textarea "x"
type textarea "i liked to science class, my teacher was very paci"
type textarea "x"
type textarea "i liked to science class, my teacher was very pacie"
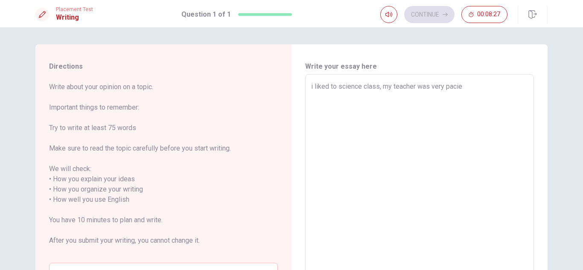
type textarea "x"
type textarea "i liked to science class, my teacher was very pacien"
type textarea "x"
type textarea "i liked to science class, my teacher was very pacient"
type textarea "x"
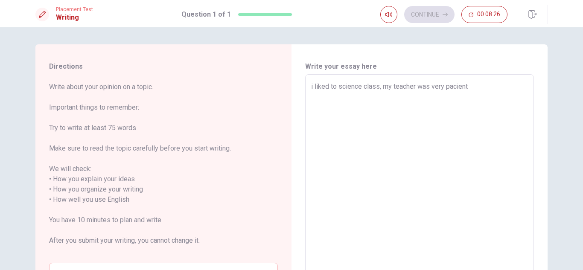
type textarea "i liked to science class, my teacher was very pacient"
type textarea "x"
type textarea "i liked to science class, my teacher was very pacient e"
type textarea "x"
type textarea "i liked to science class, my teacher was very pacient em"
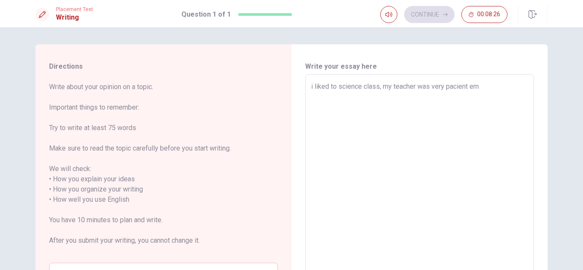
type textarea "x"
type textarea "i liked to science class, my teacher was very pacient e"
type textarea "x"
type textarea "i liked to science class, my teacher was very pacient"
type textarea "x"
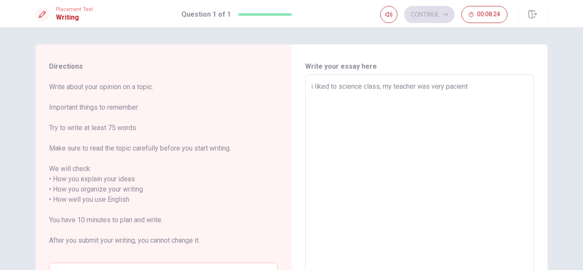
type textarea "i liked to science class, my teacher was very pacient t"
type textarea "x"
type textarea "i liked to science class, my teacher was very pacient to"
type textarea "x"
type textarea "i liked to science class, my teacher was very pacient to"
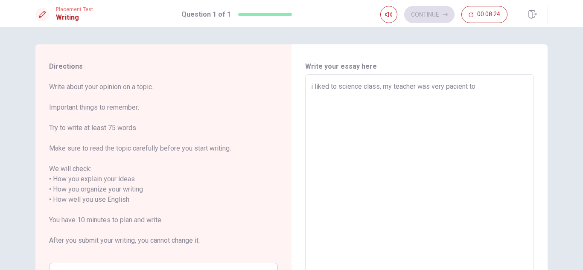
type textarea "x"
type textarea "i liked to science class, my teacher was very pacient to l"
type textarea "x"
type textarea "i liked to science class, my teacher was very pacient to le"
type textarea "x"
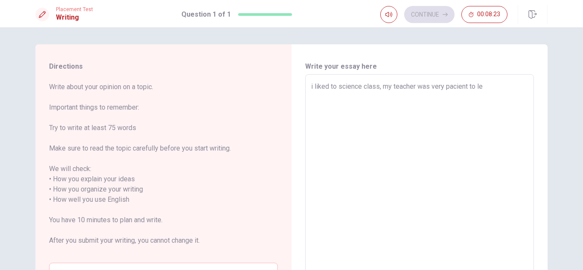
type textarea "i liked to science class, my teacher was very pacient to ler"
type textarea "x"
type textarea "i liked to science class, my teacher was very pacient to [PERSON_NAME]"
type textarea "x"
type textarea "i liked to science class, my teacher was very pacient to [GEOGRAPHIC_DATA]"
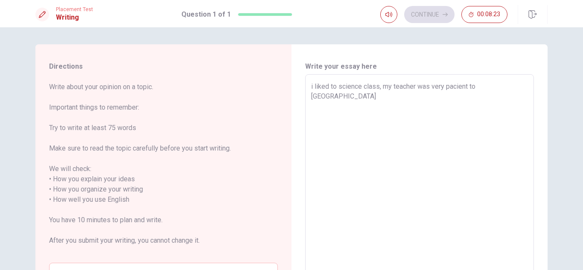
type textarea "x"
type textarea "i liked to science class, my teacher was very pacient to [GEOGRAPHIC_DATA]"
type textarea "x"
type textarea "i liked to science class, my teacher was very pacient to [GEOGRAPHIC_DATA]"
type textarea "x"
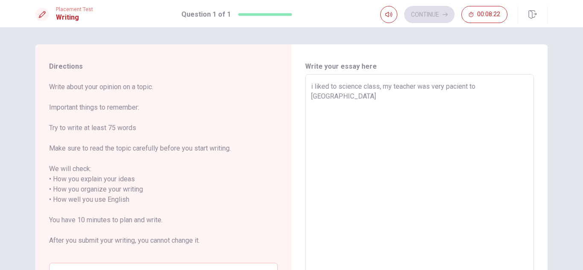
type textarea "i liked to science class, my teacher was very pacient to [PERSON_NAME]"
type textarea "x"
type textarea "i liked to science class, my teacher was very pacient to ler"
type textarea "x"
type textarea "i liked to science class, my teacher was very pacient to [PERSON_NAME]"
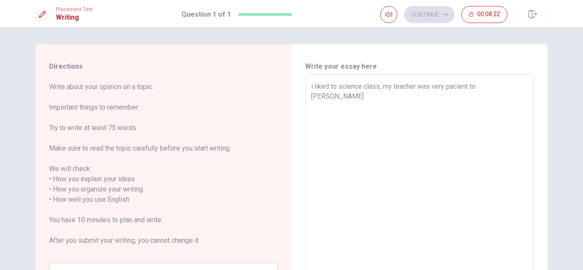
type textarea "x"
type textarea "i liked to science class, my teacher was very pacient to ler"
type textarea "x"
type textarea "i liked to science class, my teacher was very pacient to le"
type textarea "x"
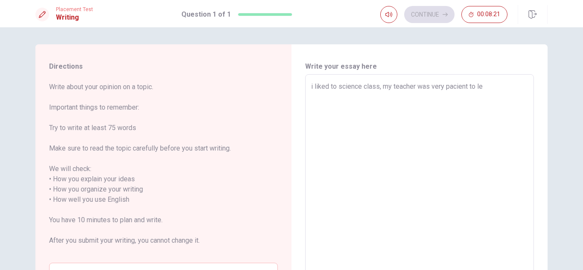
type textarea "i liked to science class, my teacher was very pacient to lea"
type textarea "x"
type textarea "i liked to science class, my teacher was very pacient to [PERSON_NAME]"
type textarea "x"
type textarea "i liked to science class, my teacher was very pacient to learn"
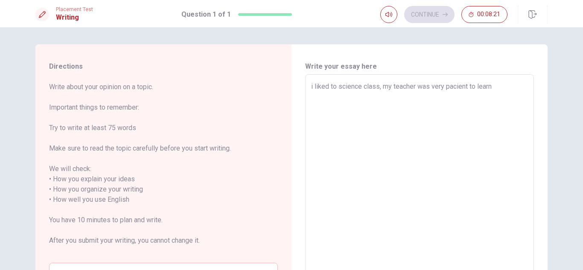
type textarea "x"
type textarea "i liked to science class, my teacher was very pacient to learn"
type textarea "x"
type textarea "i liked to science class, my teacher was very pacient to learn a"
type textarea "x"
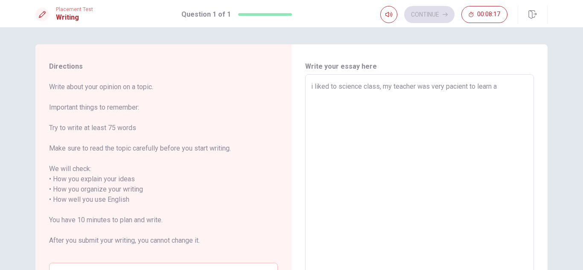
type textarea "i liked to science class, my teacher was very pacient to learn an"
type textarea "x"
type textarea "i liked to science class, my teacher was very pacient to learn and"
type textarea "x"
type textarea "i liked to science class, my teacher was very pacient to learn and"
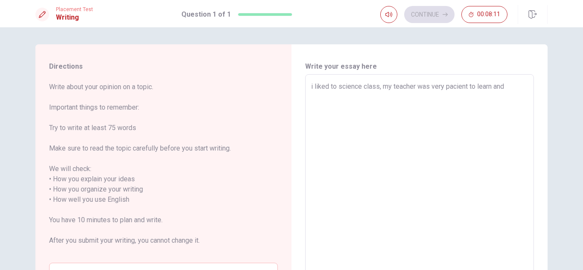
click at [479, 87] on textarea "i liked to science class, my teacher was very pacient to learn and" at bounding box center [419, 200] width 217 height 237
type textarea "x"
click at [479, 87] on textarea "i liked to science class, my teacher was very pacient to learn and" at bounding box center [419, 200] width 217 height 237
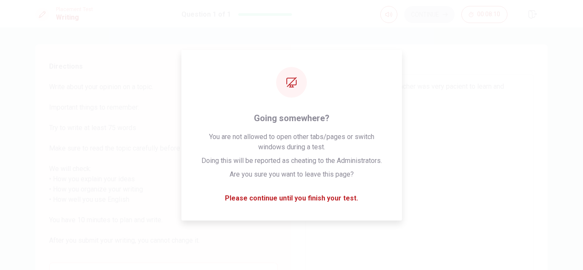
type textarea "i liked to science class, my teacher was very pacient to tand"
type textarea "x"
type textarea "i liked to science class, my teacher was very pacient to teand"
type textarea "x"
type textarea "i liked to science class, my teacher was very pacient to [GEOGRAPHIC_DATA]"
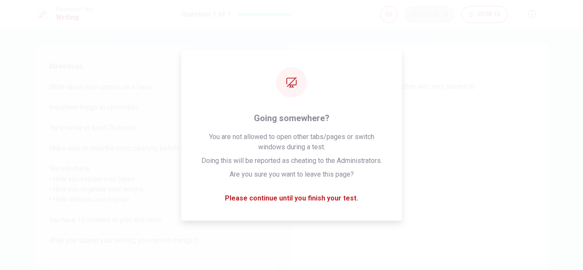
type textarea "x"
type textarea "i liked to science class, my teacher was very pacient to teacand"
type textarea "x"
type textarea "i liked to science class, my teacher was very pacient to teachand"
type textarea "x"
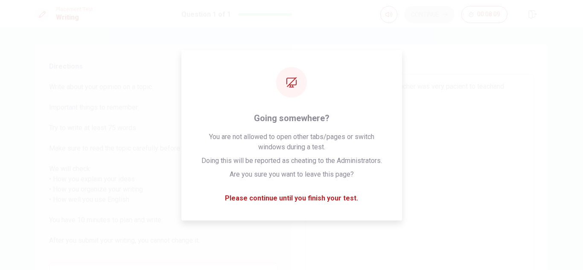
type textarea "i liked to science class, my teacher was very pacient to teacheand"
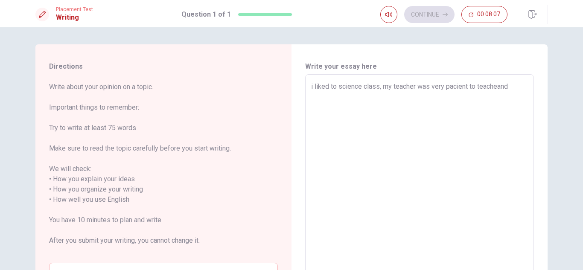
type textarea "x"
type textarea "i liked to science class, my teacher was very pacient to teachedand"
type textarea "x"
type textarea "i liked to science class, my teacher was very pacient to teached and"
click at [519, 91] on textarea "i liked to science class, my teacher was very pacient to teached and" at bounding box center [419, 200] width 217 height 237
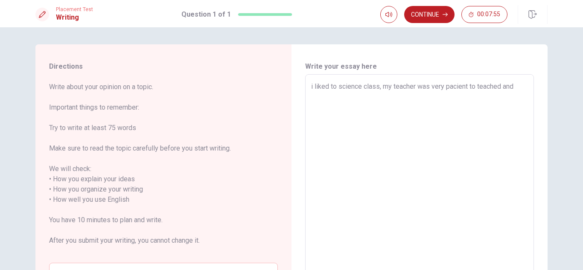
type textarea "x"
type textarea "i liked to science class, my teacher was very pacient to teached and h"
type textarea "x"
type textarea "i liked to science class, my teacher was very pacient to teached and he"
type textarea "x"
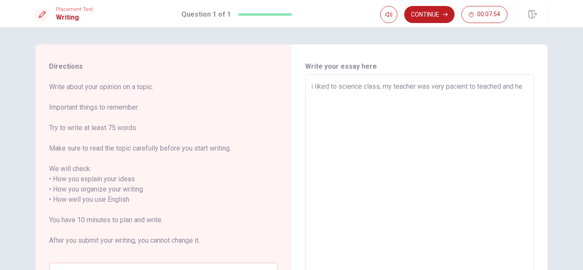
type textarea "i liked to science class, my teacher was very pacient to teached and hep"
type textarea "x"
type textarea "i liked to science class, my teacher was very pacient to teached and he"
type textarea "x"
type textarea "i liked to science class, my teacher was very pacient to teached and h"
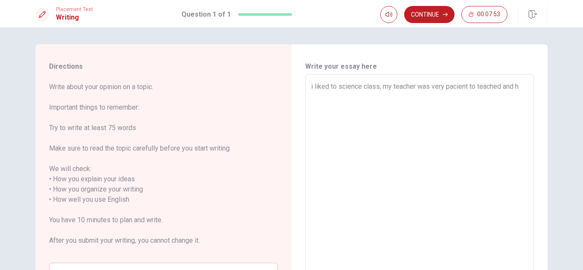
type textarea "x"
type textarea "i liked to science class, my teacher was very pacient to teached and he"
type textarea "x"
type textarea "i liked to science class, my teacher was very pacient to teached and [PERSON_NA…"
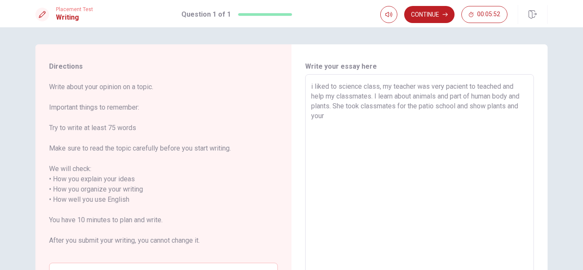
click at [432, 81] on div "i liked to science class, my teacher was very pacient to teached and help my cl…" at bounding box center [419, 199] width 229 height 251
click at [430, 86] on textarea "i liked to science class, my teacher was very pacient to teached and help my cl…" at bounding box center [419, 200] width 217 height 237
click at [485, 88] on textarea "i liked to science class, my teacher was very pacient to teached and help my cl…" at bounding box center [419, 200] width 217 height 237
click at [482, 90] on textarea "i liked to science class, my teacher was very pacient to teached and help my cl…" at bounding box center [419, 200] width 217 height 237
click at [485, 86] on textarea "i liked to science class, my teacher was very pacient to tauached and help my c…" at bounding box center [419, 200] width 217 height 237
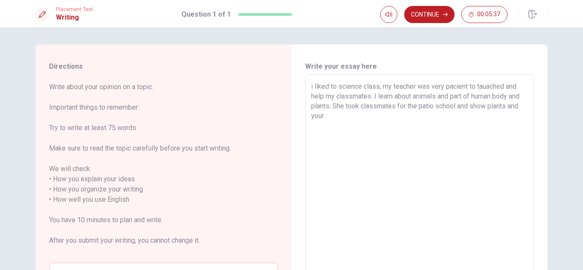
click at [485, 86] on textarea "i liked to science class, my teacher was very pacient to tauached and help my c…" at bounding box center [419, 200] width 217 height 237
click at [397, 105] on textarea "i liked to science class, my teacher was very pacient to teach and help my clas…" at bounding box center [419, 200] width 217 height 237
click at [366, 117] on textarea "i liked to science class, my teacher was very pacient to teach and help my clas…" at bounding box center [419, 200] width 217 height 237
click at [403, 108] on textarea "i liked to science class, my teacher was very pacient to teach and help my clas…" at bounding box center [419, 200] width 217 height 237
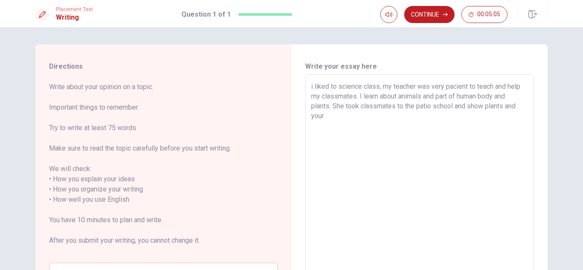
click at [426, 105] on textarea "i liked to science class, my teacher was very pacient to teach and help my clas…" at bounding box center [419, 200] width 217 height 237
click at [437, 108] on textarea "i liked to science class, my teacher was very pacient to teach and help my clas…" at bounding box center [419, 200] width 217 height 237
click at [365, 123] on textarea "i liked to science class, my teacher was very pacient to teach and help my clas…" at bounding box center [419, 200] width 217 height 237
click at [354, 111] on textarea "i liked to science class, my teacher was very pacient to teach and help my clas…" at bounding box center [419, 200] width 217 height 237
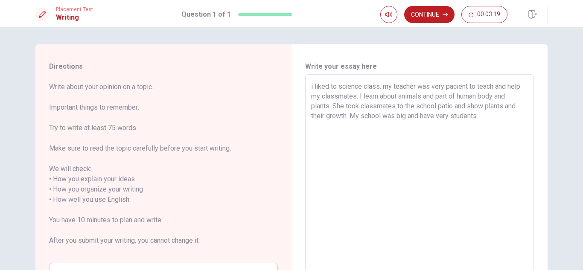
click at [393, 115] on textarea "i liked to science class, my teacher was very pacient to teach and help my clas…" at bounding box center [419, 200] width 217 height 237
click at [502, 112] on textarea "i liked to science class, my teacher was very pacient to teach and help my clas…" at bounding box center [419, 200] width 217 height 237
click at [423, 117] on textarea "i liked to science class, my teacher was very pacient to teach and help my clas…" at bounding box center [419, 200] width 217 height 237
click at [435, 118] on textarea "i liked to science class, my teacher was very pacient to teach and help my clas…" at bounding box center [419, 200] width 217 height 237
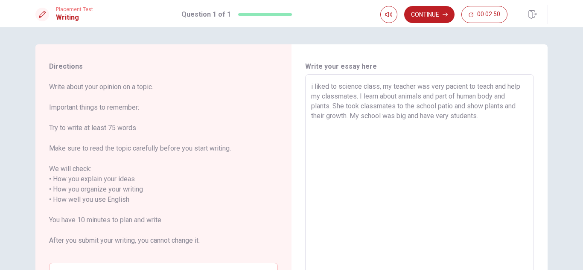
drag, startPoint x: 433, startPoint y: 117, endPoint x: 420, endPoint y: 114, distance: 13.4
click at [420, 114] on textarea "i liked to science class, my teacher was very pacient to teach and help my clas…" at bounding box center [419, 200] width 217 height 237
click at [476, 110] on textarea "i liked to science class, my teacher was very pacient to teach and help my clas…" at bounding box center [419, 200] width 217 height 237
click at [484, 123] on textarea "i liked to science class, my teacher was very pacient to teach and help my clas…" at bounding box center [419, 200] width 217 height 237
click at [324, 128] on textarea "i liked to science class, my teacher was very pacient to teach and help my clas…" at bounding box center [419, 200] width 217 height 237
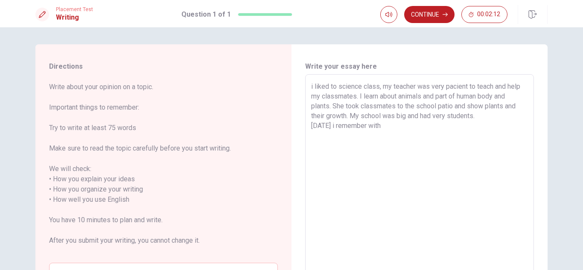
click at [326, 128] on textarea "i liked to science class, my teacher was very pacient to teach and help my clas…" at bounding box center [419, 200] width 217 height 237
click at [327, 128] on textarea "i liked to science class, my teacher was very pacient to teach and help my clas…" at bounding box center [419, 200] width 217 height 237
click at [399, 133] on textarea "i liked to science class, my teacher was very pacient to teach and help my clas…" at bounding box center [419, 200] width 217 height 237
click at [341, 127] on textarea "i liked to science class, my teacher was very pacient to teach and help my clas…" at bounding box center [419, 200] width 217 height 237
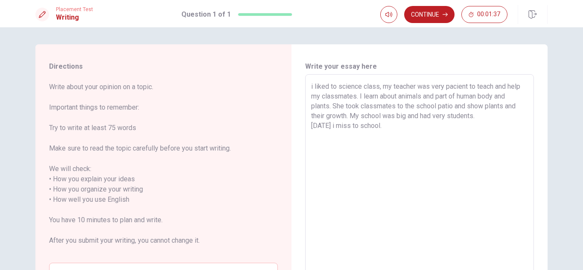
click at [366, 125] on textarea "i liked to science class, my teacher was very pacient to teach and help my clas…" at bounding box center [419, 200] width 217 height 237
click at [391, 129] on textarea "i liked to science class, my teacher was very pacient to teach and help my clas…" at bounding box center [419, 200] width 217 height 237
click at [404, 128] on textarea "i liked to science class, my teacher was very pacient to teach and help my clas…" at bounding box center [419, 200] width 217 height 237
click at [311, 125] on textarea "i liked to science class, my teacher was very pacient to teach and help my clas…" at bounding box center [419, 200] width 217 height 237
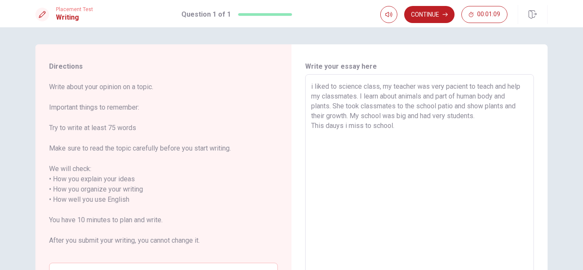
click at [362, 127] on textarea "i liked to science class, my teacher was very pacient to teach and help my clas…" at bounding box center [419, 200] width 217 height 237
click at [368, 124] on textarea "i liked to science class, my teacher was very pacient to teach and help my clas…" at bounding box center [419, 200] width 217 height 237
click at [371, 123] on textarea "i liked to science class, my teacher was very pacient to teach and help my clas…" at bounding box center [419, 200] width 217 height 237
click at [369, 124] on textarea "i liked to science class, my teacher was very pacient to teach and help my clas…" at bounding box center [419, 200] width 217 height 237
click at [367, 123] on textarea "i liked to science class, my teacher was very pacient to teach and help my clas…" at bounding box center [419, 200] width 217 height 237
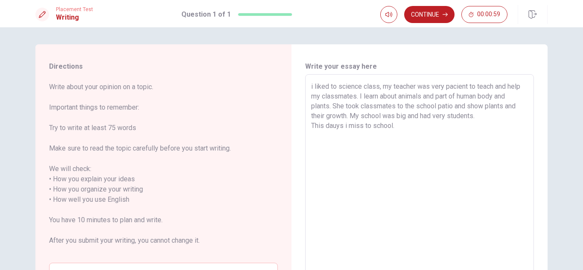
click at [367, 123] on textarea "i liked to science class, my teacher was very pacient to teach and help my clas…" at bounding box center [419, 200] width 217 height 237
click at [404, 125] on textarea "i liked to science class, my teacher was very pacient to teach and help my clas…" at bounding box center [419, 200] width 217 height 237
click at [385, 124] on textarea "i liked to science class, my teacher was very pacient to teach and help my clas…" at bounding box center [419, 200] width 217 height 237
click at [493, 114] on textarea "i liked to science class, my teacher was very pacient to teach and help my clas…" at bounding box center [419, 200] width 217 height 237
click at [440, 117] on textarea "i liked to science class, my teacher was very pacient to teach and help my clas…" at bounding box center [419, 200] width 217 height 237
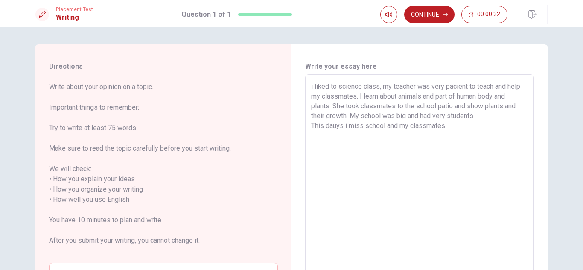
click at [440, 117] on textarea "i liked to science class, my teacher was very pacient to teach and help my clas…" at bounding box center [419, 200] width 217 height 237
click at [506, 117] on textarea "i liked to science class, my teacher was very pacient to teach and help my clas…" at bounding box center [419, 200] width 217 height 237
click at [334, 127] on textarea "i liked to science class, my teacher was very pacient to teach and help my clas…" at bounding box center [419, 200] width 217 height 237
click at [461, 128] on textarea "i liked to science class, my teacher was very pacient to teach and help my clas…" at bounding box center [419, 200] width 217 height 237
click at [490, 121] on textarea "i liked to science class, my teacher was very pacient to teach and help my clas…" at bounding box center [419, 200] width 217 height 237
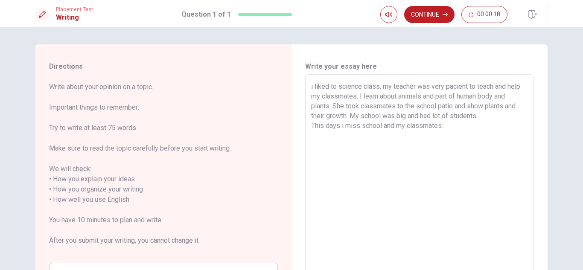
click at [490, 117] on textarea "i liked to science class, my teacher was very pacient to teach and help my clas…" at bounding box center [419, 200] width 217 height 237
click at [483, 118] on textarea "i liked to science class, my teacher was very pacient to teach and help my clas…" at bounding box center [419, 200] width 217 height 237
click at [453, 133] on textarea "i liked to science class, my teacher was very pacient to teach and help my clas…" at bounding box center [419, 200] width 217 height 237
drag, startPoint x: 500, startPoint y: 109, endPoint x: 496, endPoint y: 110, distance: 4.4
click at [500, 108] on textarea "i liked to science class, my teacher was very pacient to teach and help my clas…" at bounding box center [419, 200] width 217 height 237
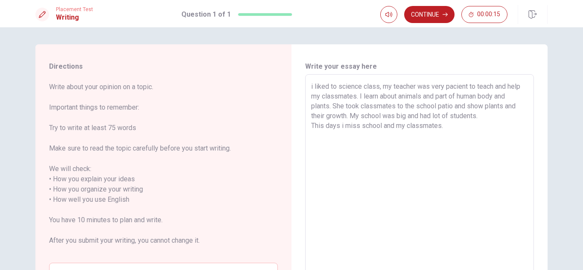
click at [494, 111] on textarea "i liked to science class, my teacher was very pacient to teach and help my clas…" at bounding box center [419, 200] width 217 height 237
click at [494, 114] on textarea "i liked to science class, my teacher was very pacient to teach and help my clas…" at bounding box center [419, 200] width 217 height 237
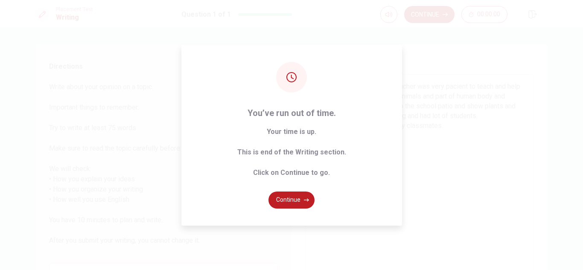
click at [473, 146] on div "You’ve run out of time. Your time is up. This is end of the Writing section. Cl…" at bounding box center [291, 135] width 583 height 270
click at [285, 196] on button "Continue" at bounding box center [291, 200] width 46 height 17
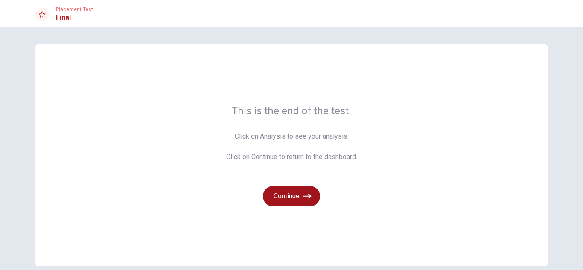
click at [272, 189] on button "Continue" at bounding box center [291, 196] width 57 height 20
